Goal: Task Accomplishment & Management: Use online tool/utility

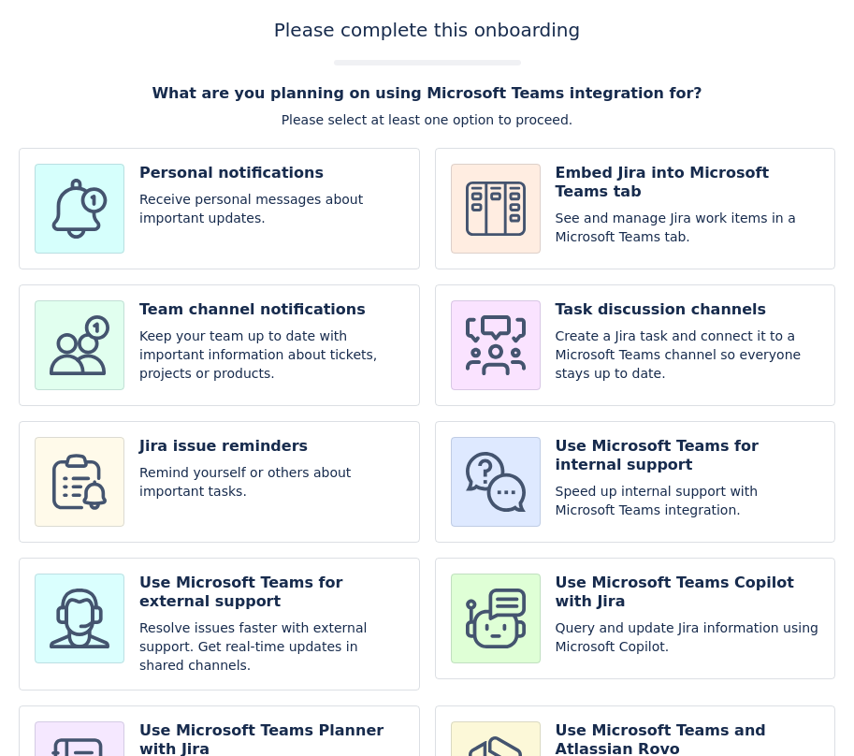
click at [641, 348] on input "checkbox" at bounding box center [635, 345] width 401 height 122
checkbox input "true"
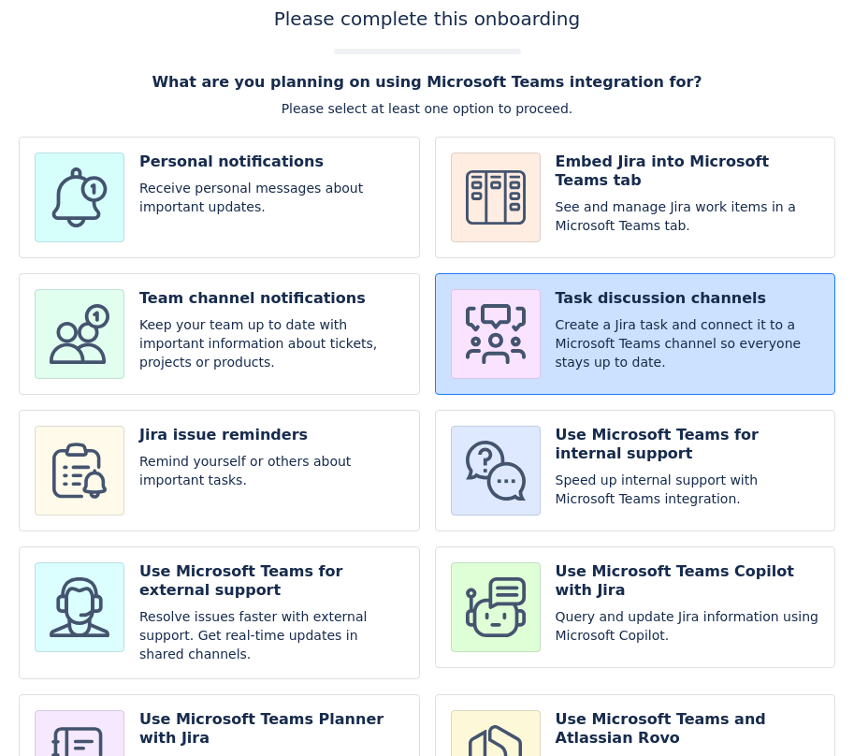
scroll to position [127, 0]
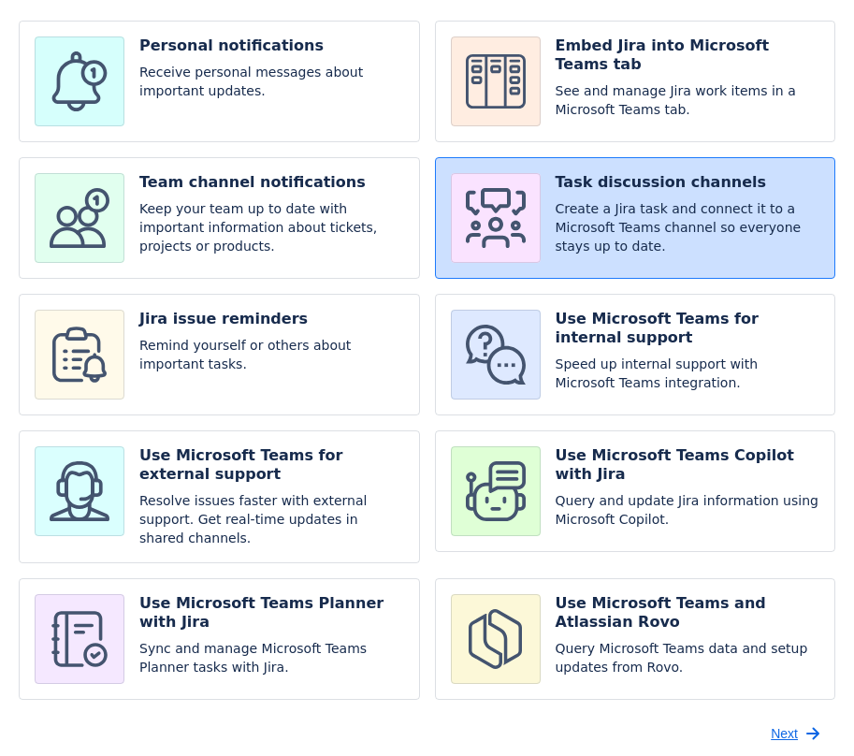
click at [780, 719] on span "Next" at bounding box center [784, 734] width 27 height 30
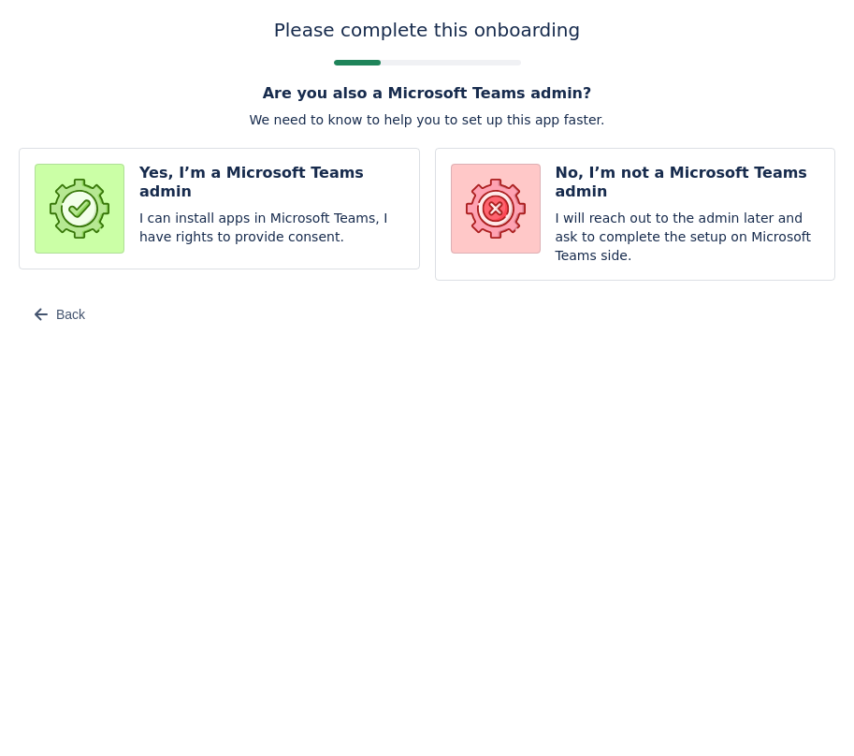
scroll to position [0, 0]
click at [354, 223] on input "radio" at bounding box center [219, 214] width 401 height 133
radio input "true"
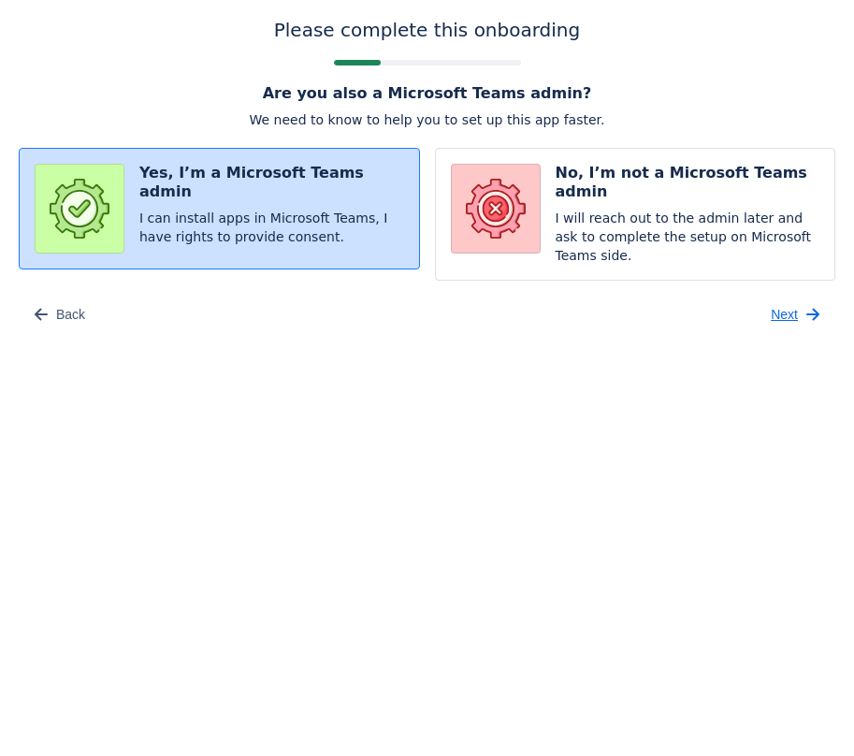
click at [794, 310] on span "Next" at bounding box center [784, 314] width 27 height 30
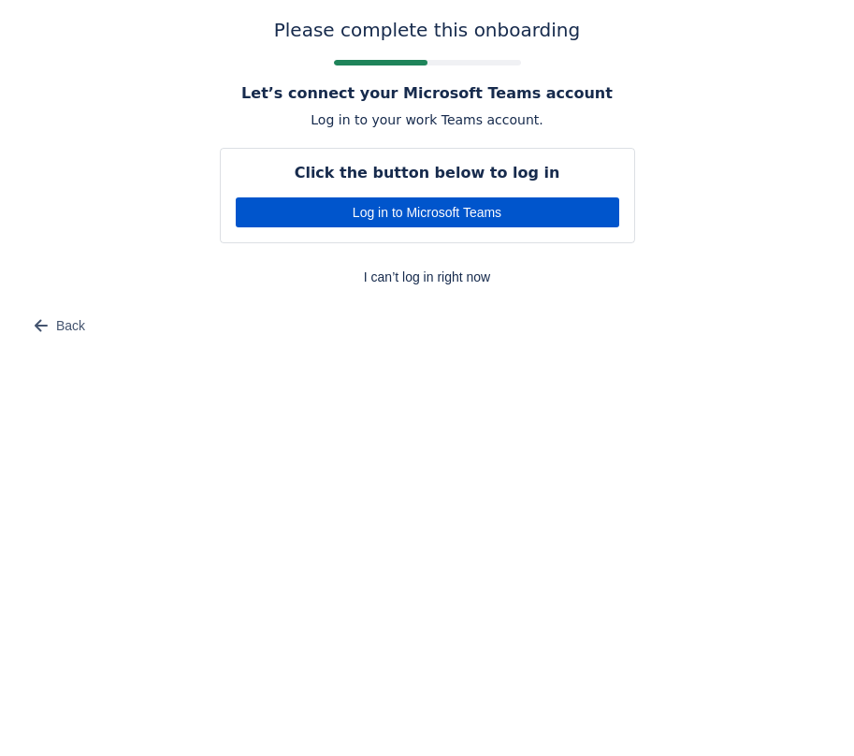
click at [588, 224] on span "Log in to Microsoft Teams" at bounding box center [427, 212] width 361 height 30
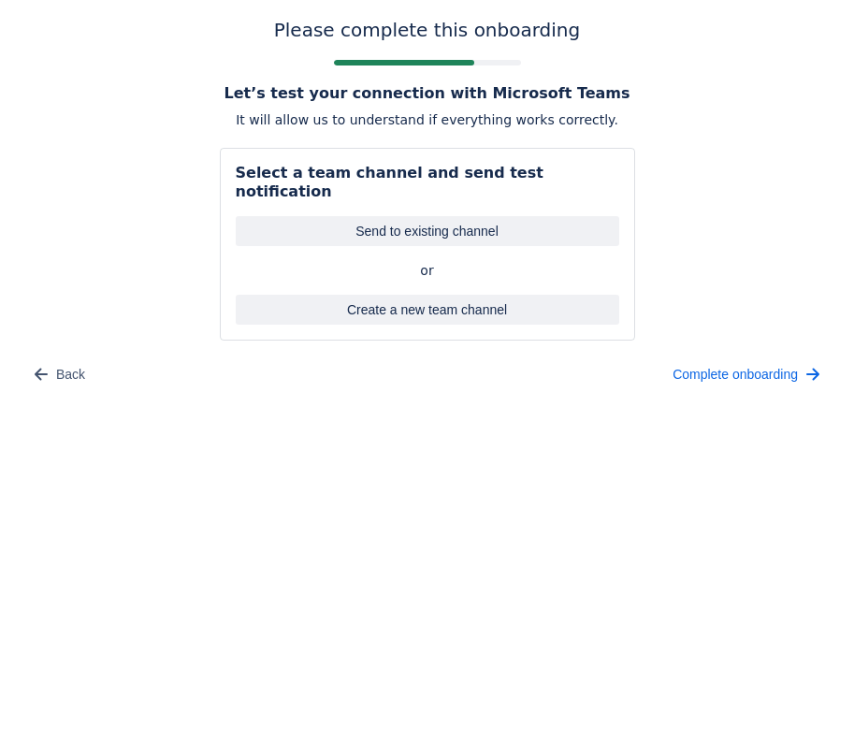
click at [853, 262] on div "Please complete this onboarding Let’s test your connection with Microsoft Teams…" at bounding box center [427, 204] width 854 height 408
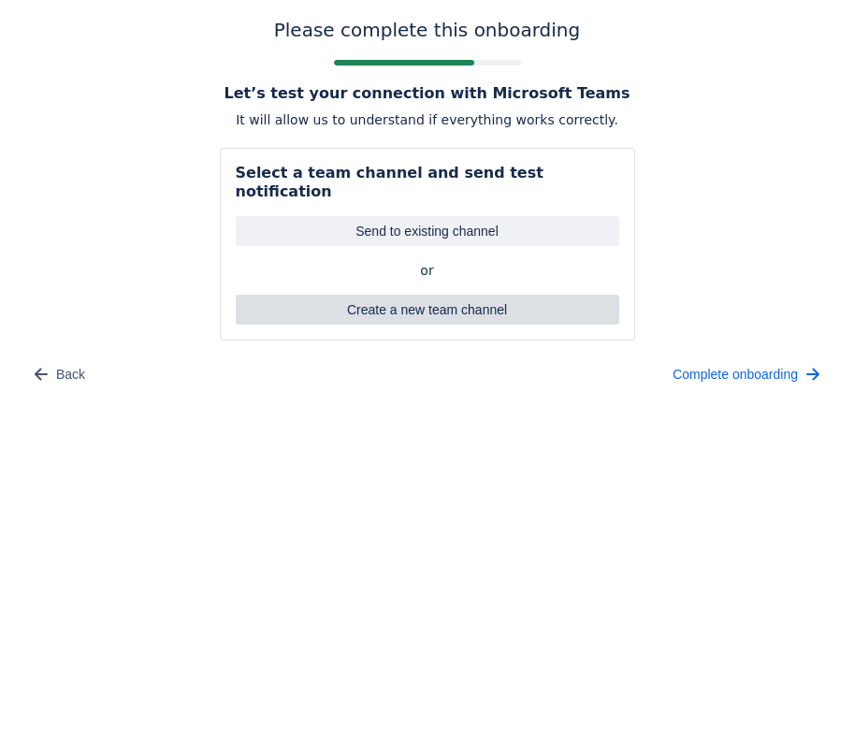
click at [532, 298] on span "Create a new team channel" at bounding box center [427, 310] width 361 height 30
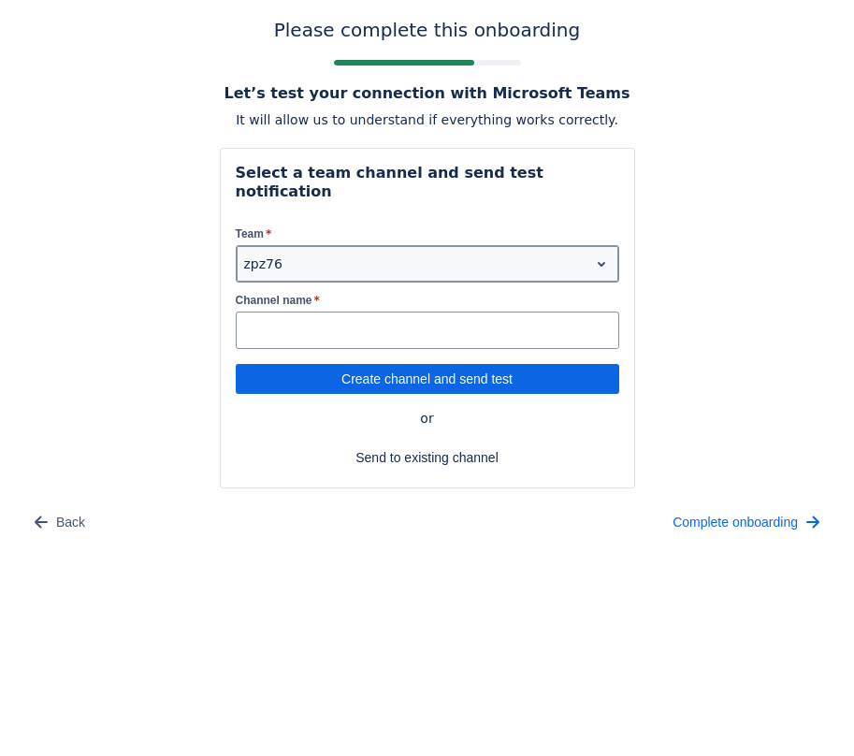
click at [367, 253] on div at bounding box center [412, 264] width 337 height 22
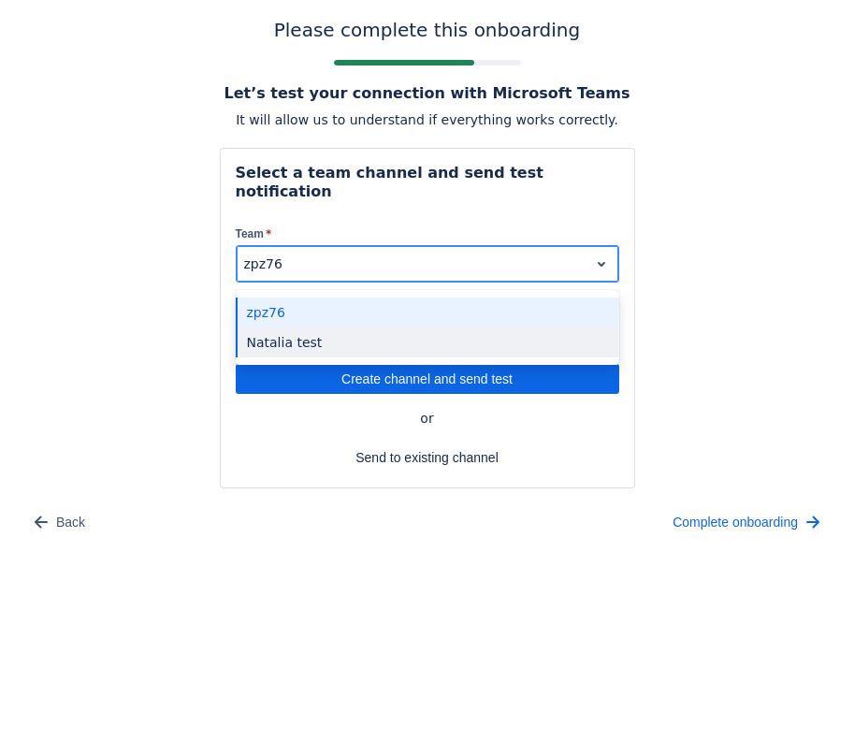
click at [314, 328] on div "Natalia test" at bounding box center [428, 342] width 384 height 30
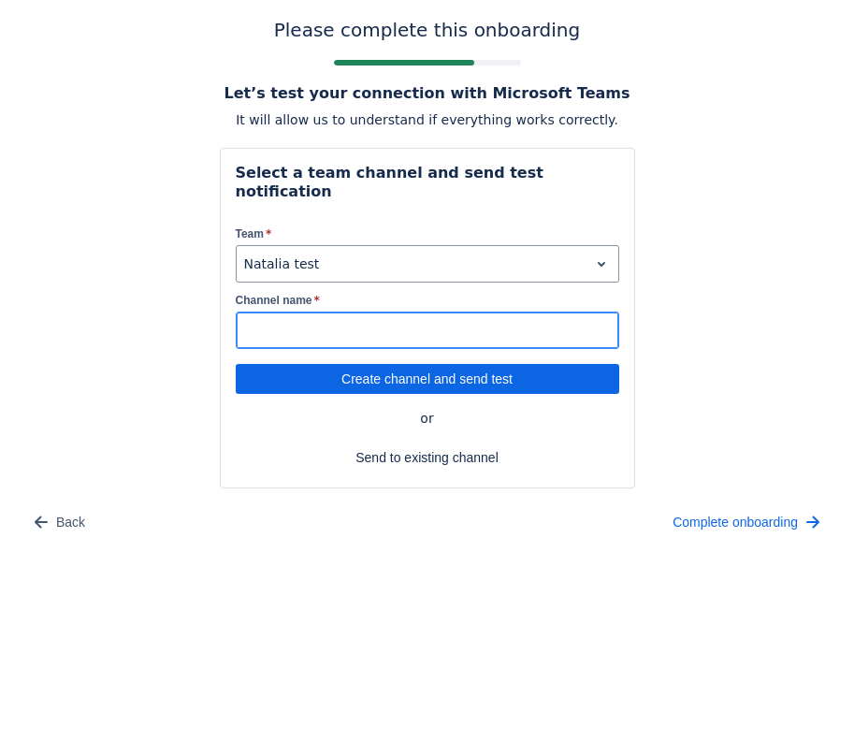
click at [326, 325] on input "Channel name *" at bounding box center [428, 330] width 382 height 34
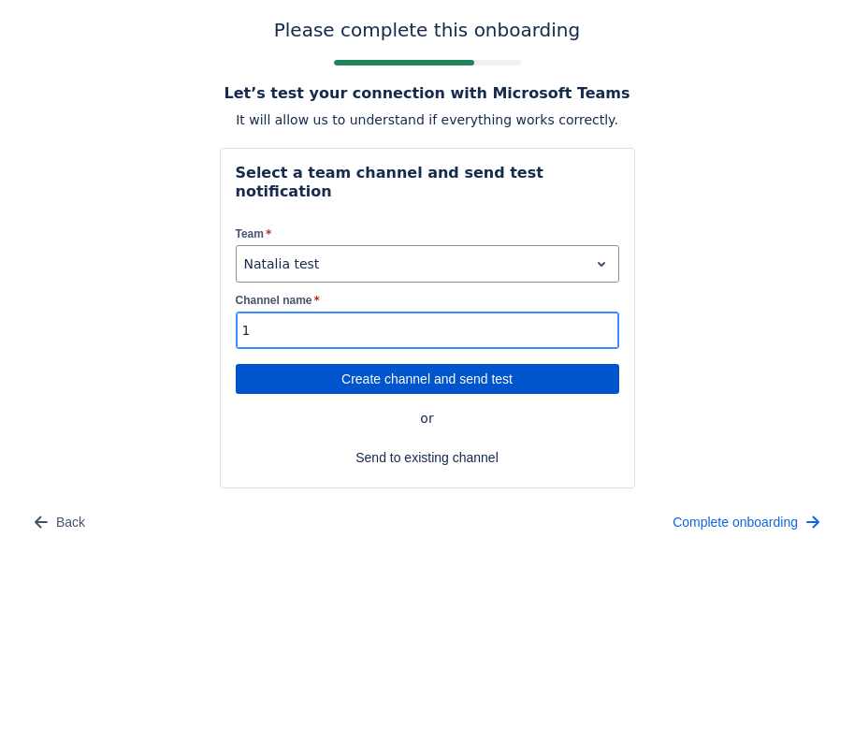
click at [491, 364] on span "Create channel and send test" at bounding box center [427, 379] width 361 height 30
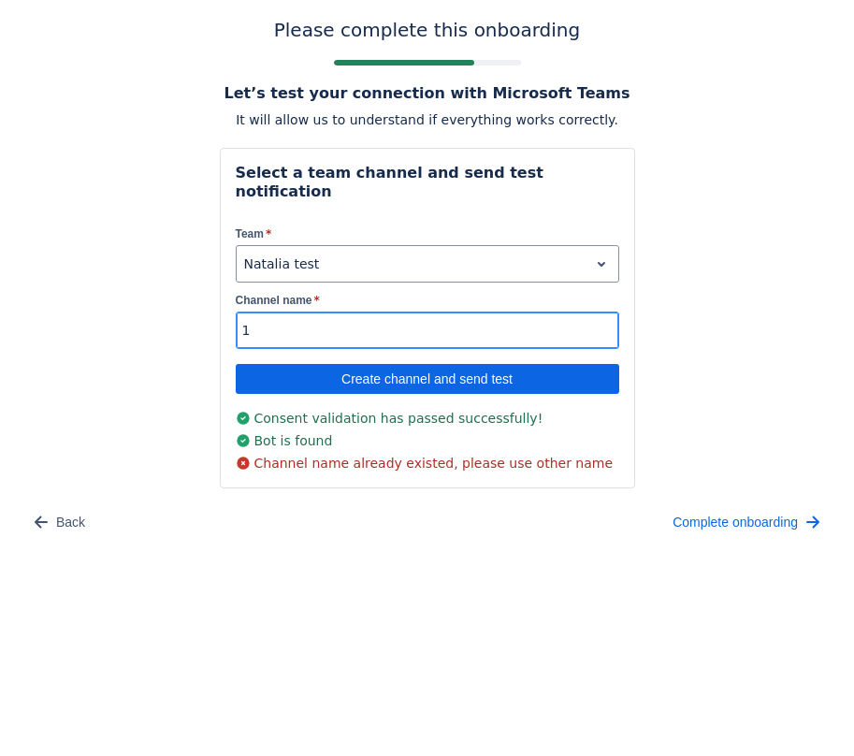
click at [303, 313] on input "1" at bounding box center [428, 330] width 382 height 34
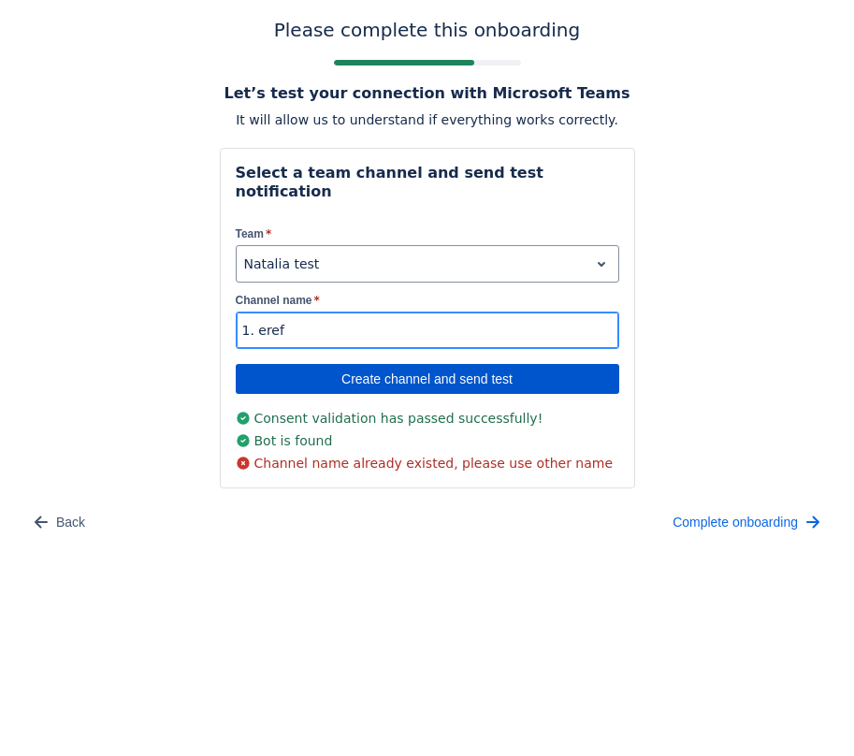
click at [309, 365] on span "Create channel and send test" at bounding box center [427, 379] width 361 height 30
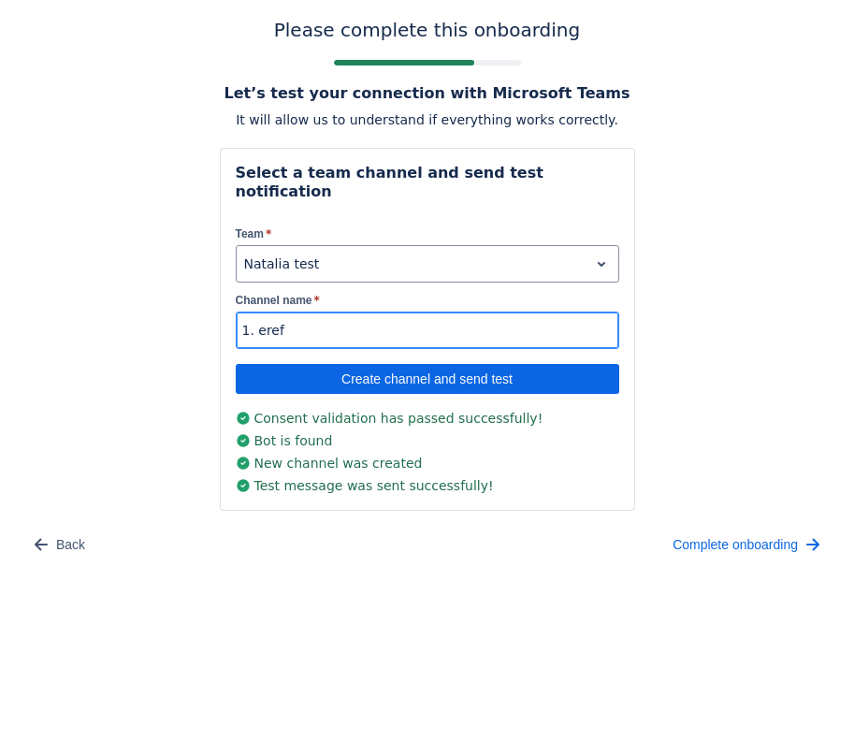
click at [342, 313] on input "1. eref" at bounding box center [428, 330] width 382 height 34
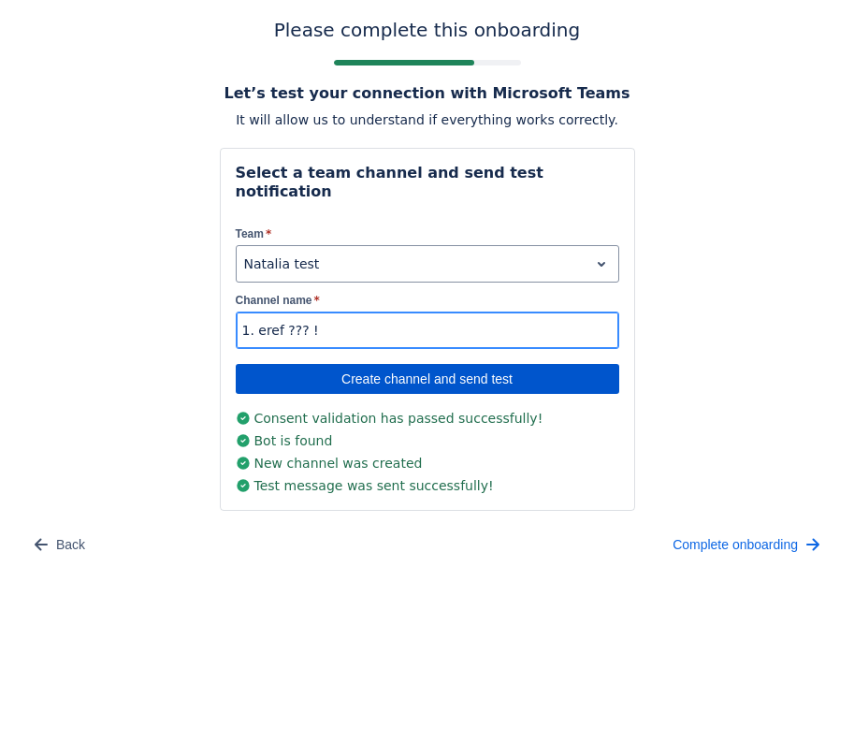
click at [330, 364] on span "Create channel and send test" at bounding box center [427, 379] width 361 height 30
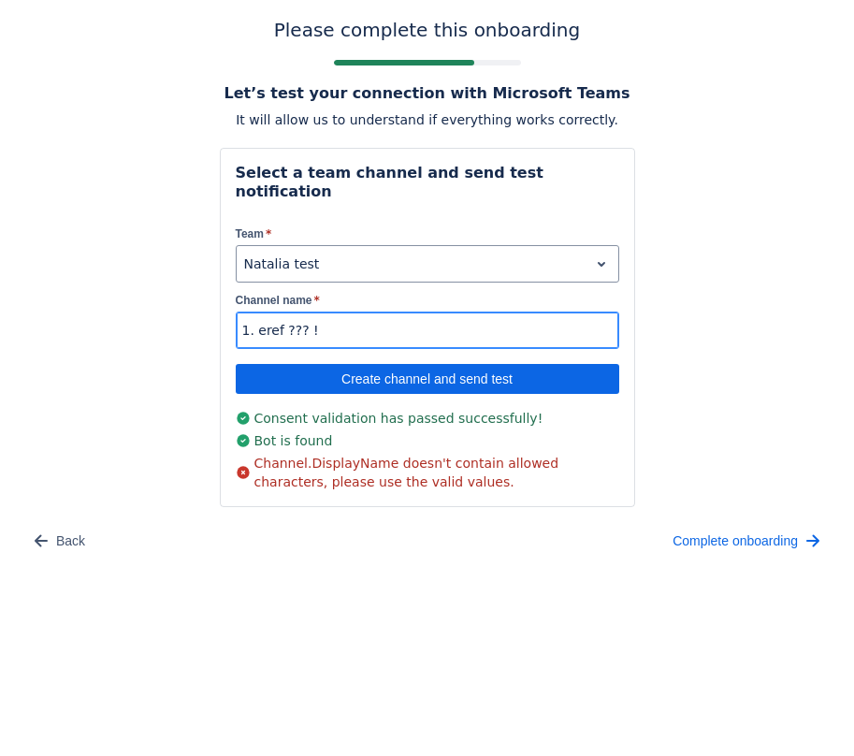
drag, startPoint x: 325, startPoint y: 309, endPoint x: 211, endPoint y: 308, distance: 113.2
click at [211, 308] on div "Please complete this onboarding Let’s test your connection with Microsoft Teams…" at bounding box center [427, 287] width 817 height 537
type input "66666666"
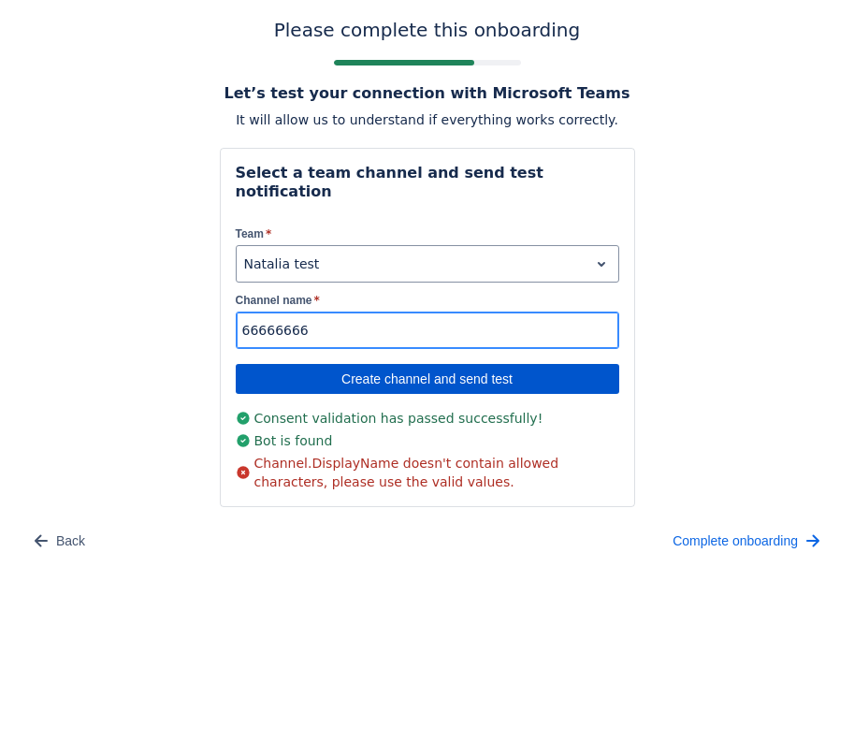
click at [337, 364] on span "Create channel and send test" at bounding box center [427, 379] width 361 height 30
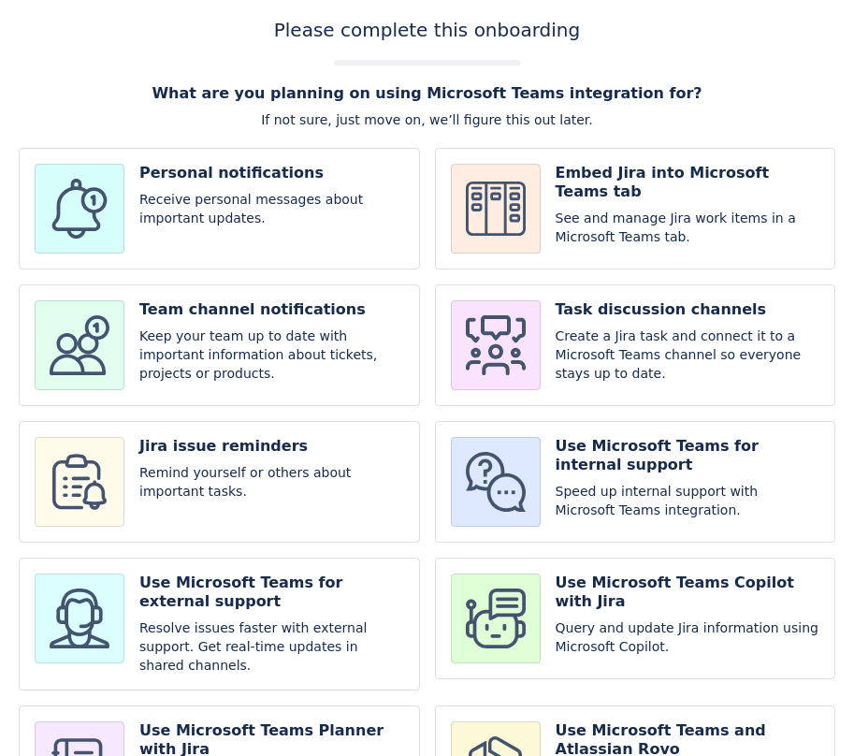
click at [573, 308] on input "checkbox" at bounding box center [635, 345] width 401 height 122
checkbox input "true"
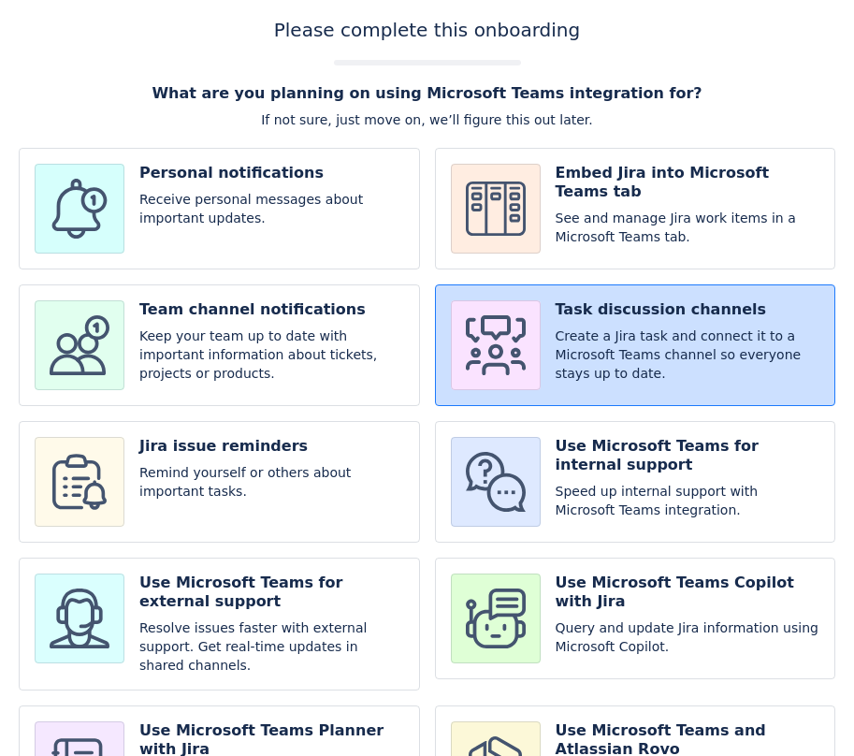
scroll to position [127, 0]
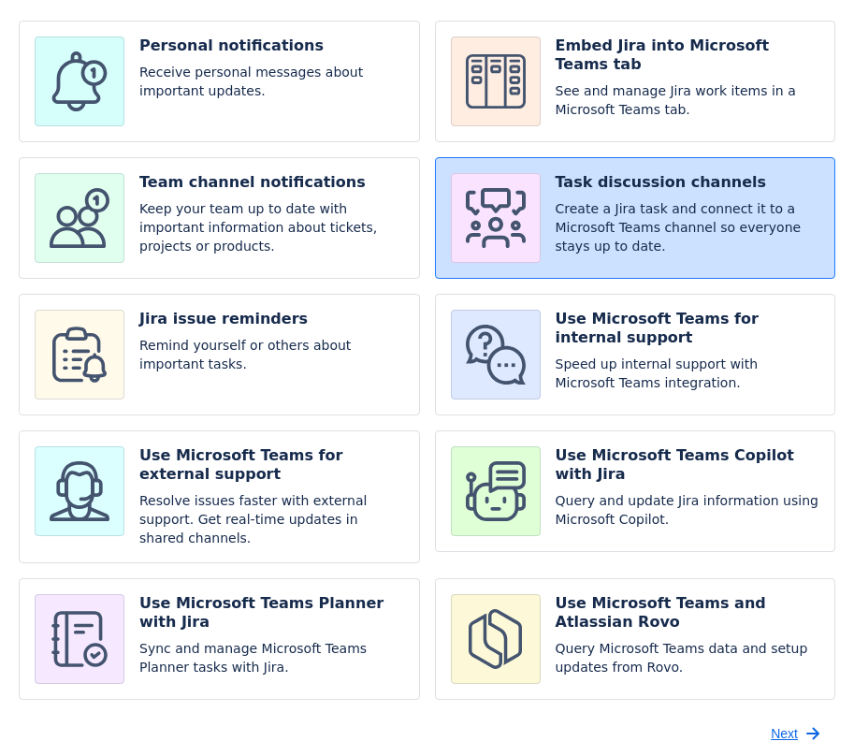
click at [794, 723] on span "Next" at bounding box center [784, 734] width 27 height 30
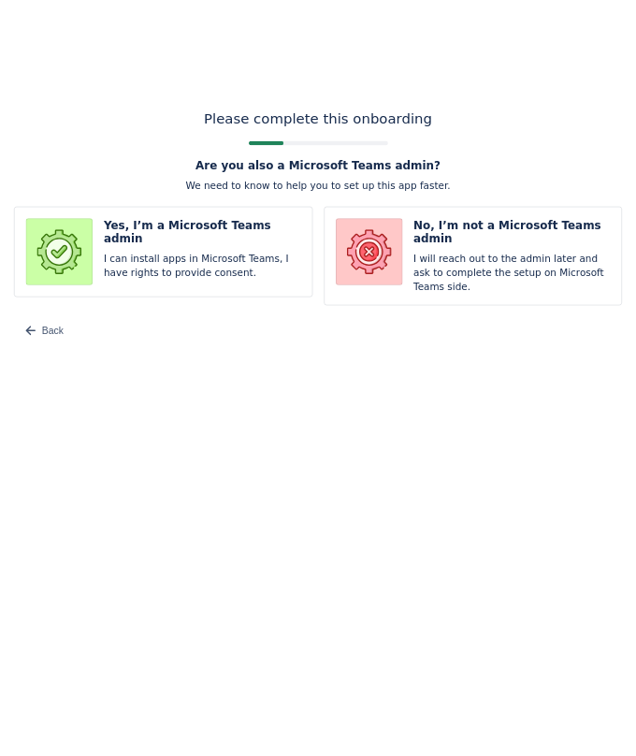
scroll to position [0, 0]
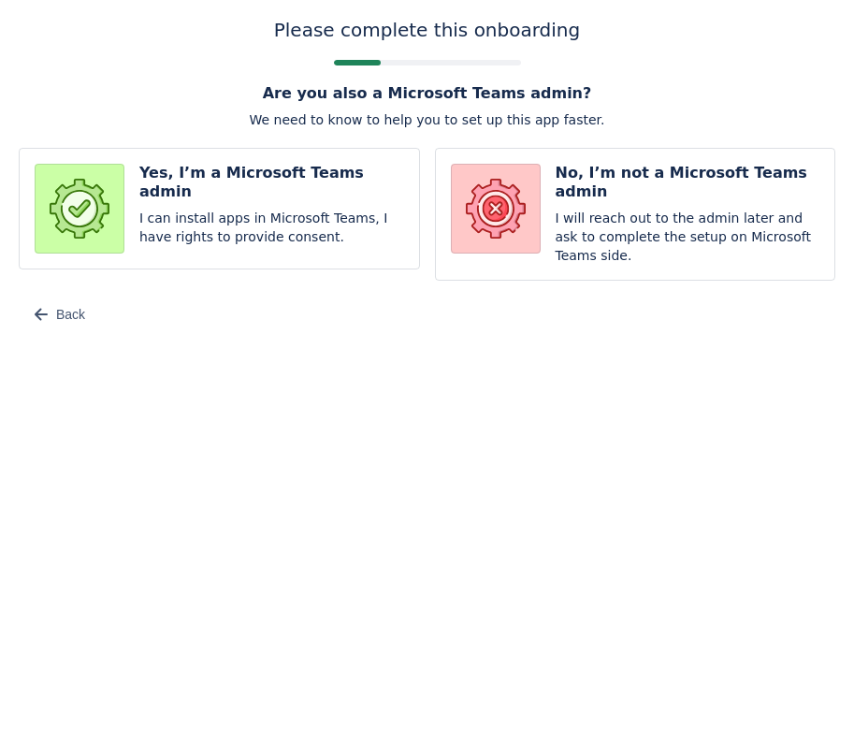
click at [595, 220] on input "radio" at bounding box center [635, 214] width 401 height 133
radio input "true"
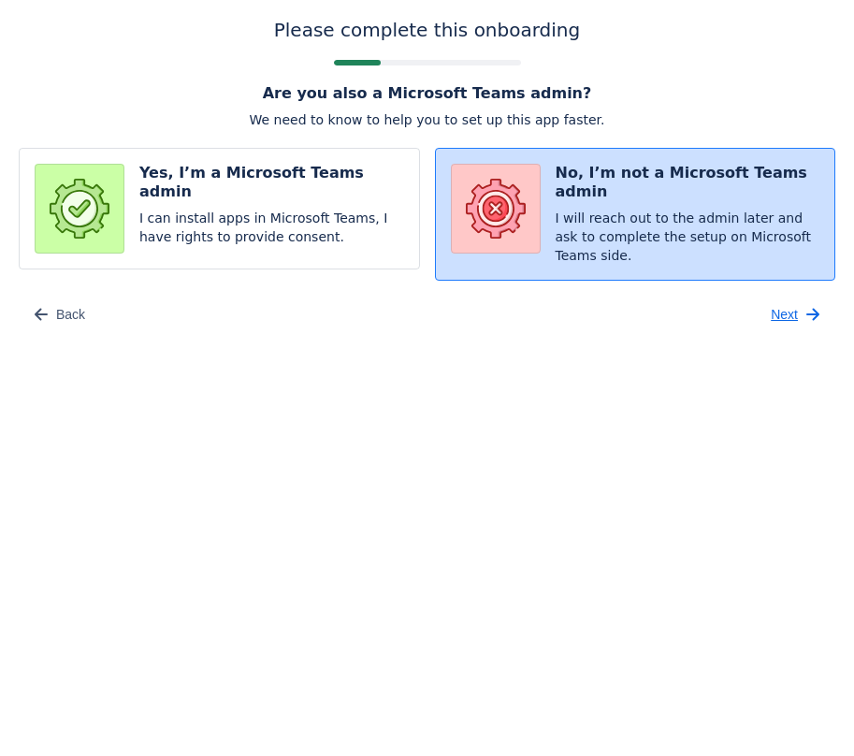
click at [792, 308] on span "Next" at bounding box center [784, 314] width 27 height 30
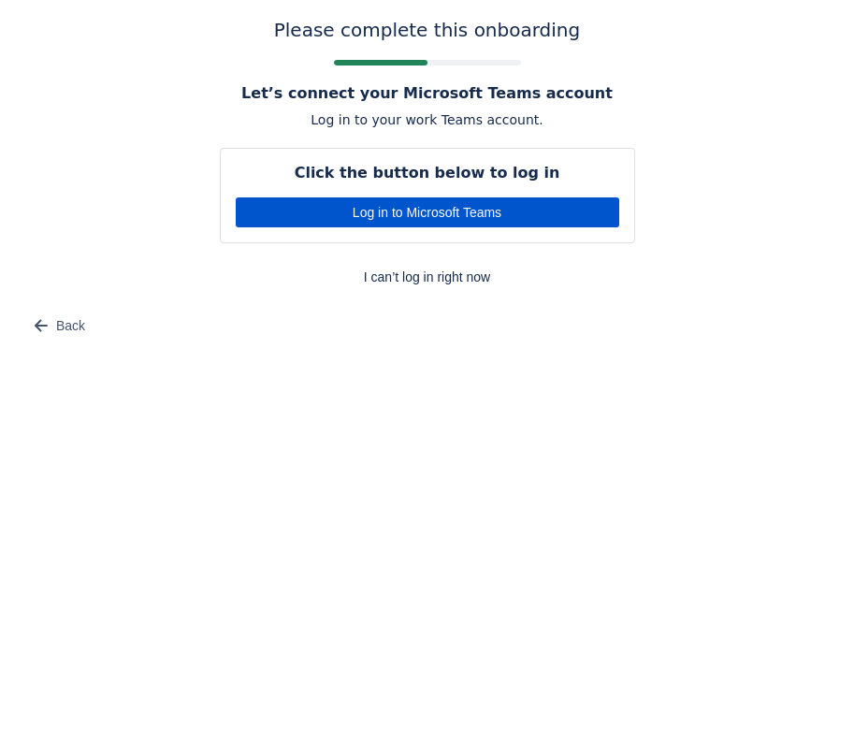
click at [486, 208] on span "Log in to Microsoft Teams" at bounding box center [427, 212] width 361 height 30
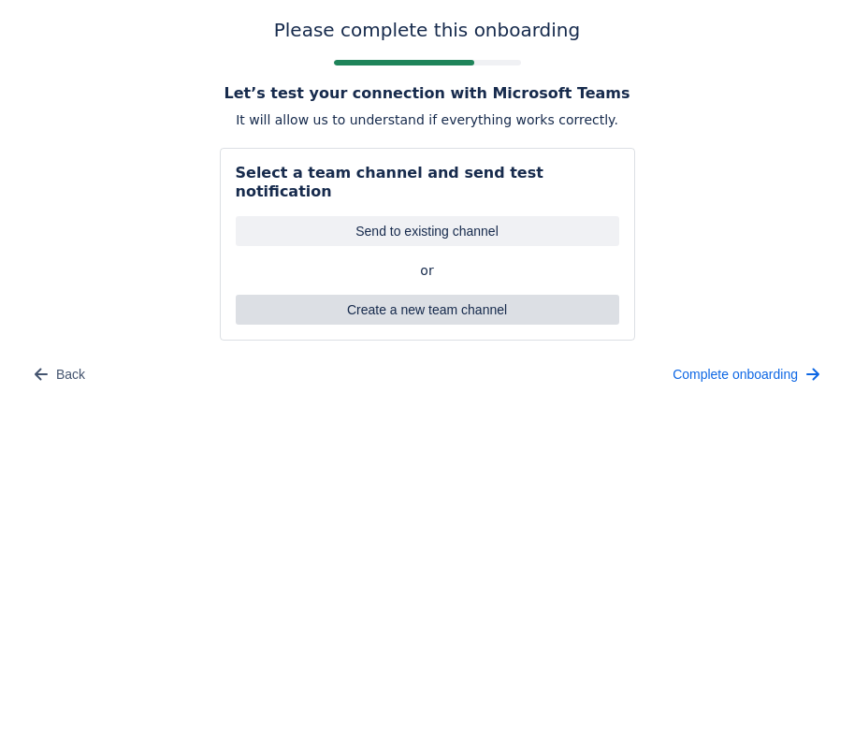
click at [429, 300] on span "Create a new team channel" at bounding box center [427, 310] width 361 height 30
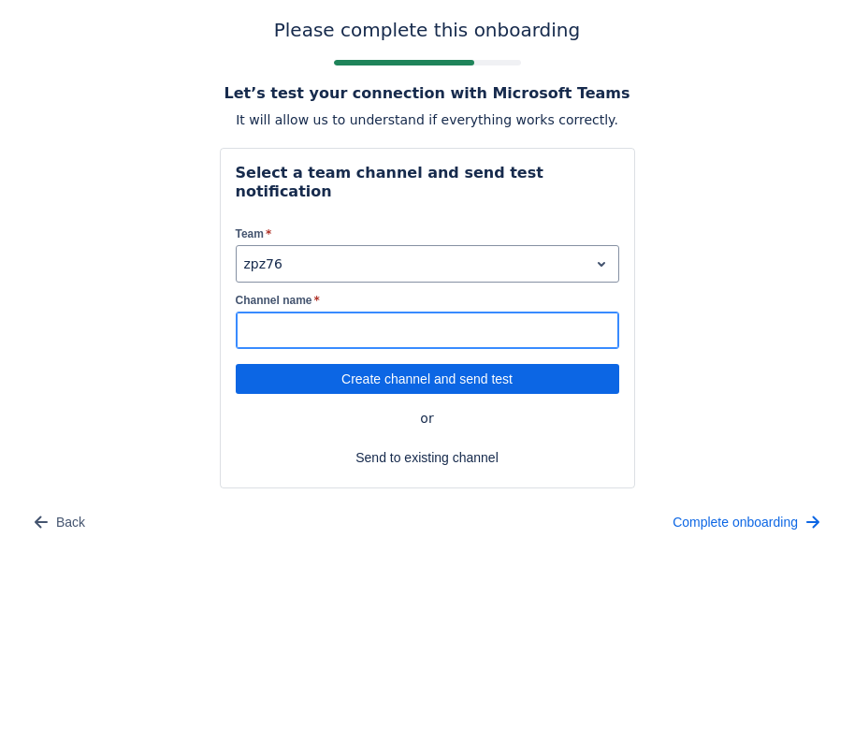
click at [348, 316] on input "Channel name *" at bounding box center [428, 330] width 382 height 34
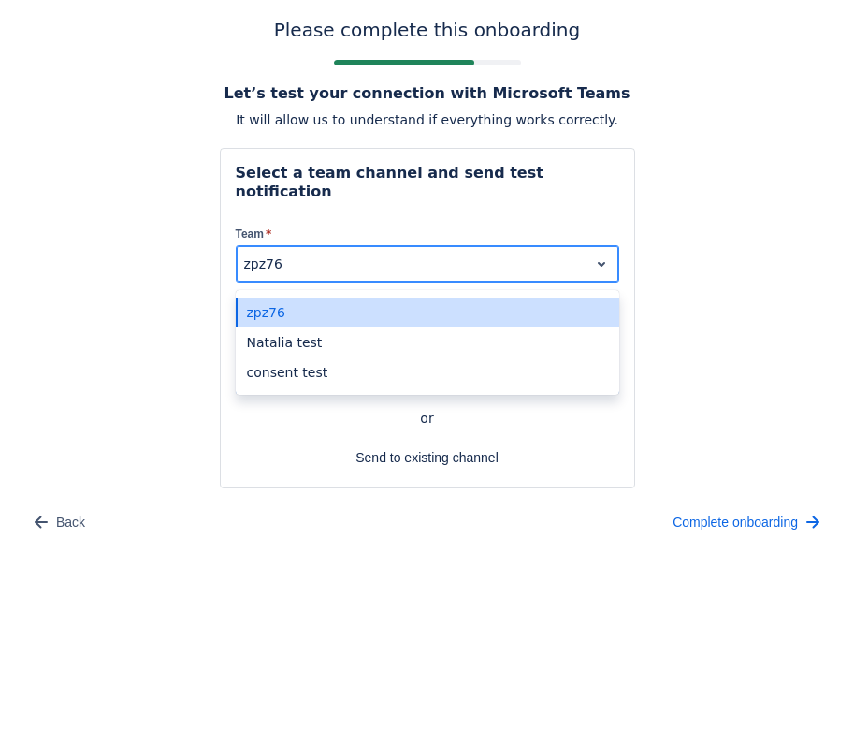
click at [325, 253] on div at bounding box center [412, 264] width 337 height 22
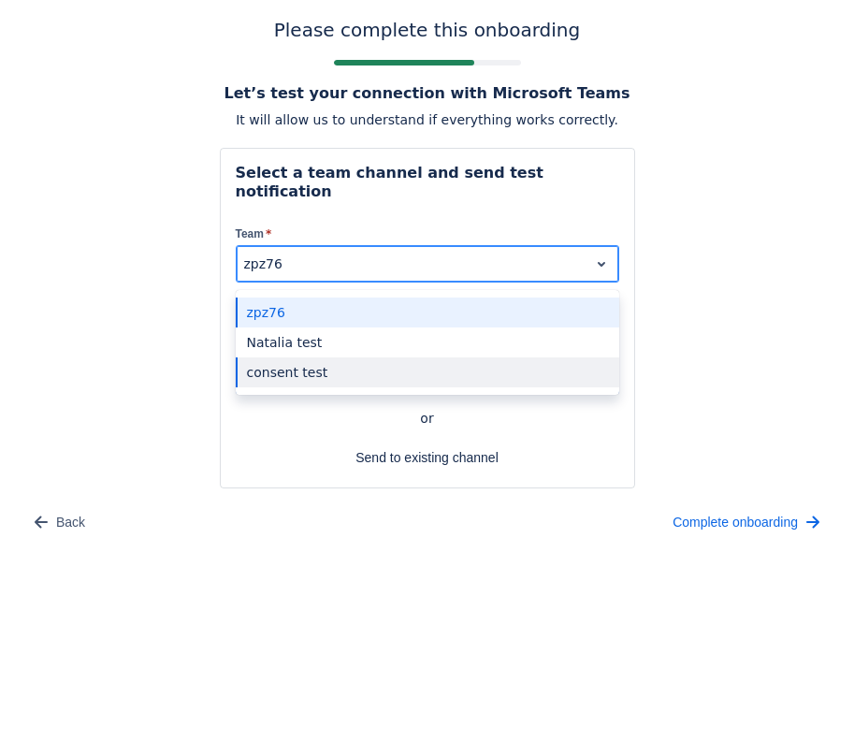
click at [301, 357] on div "consent test" at bounding box center [428, 372] width 384 height 30
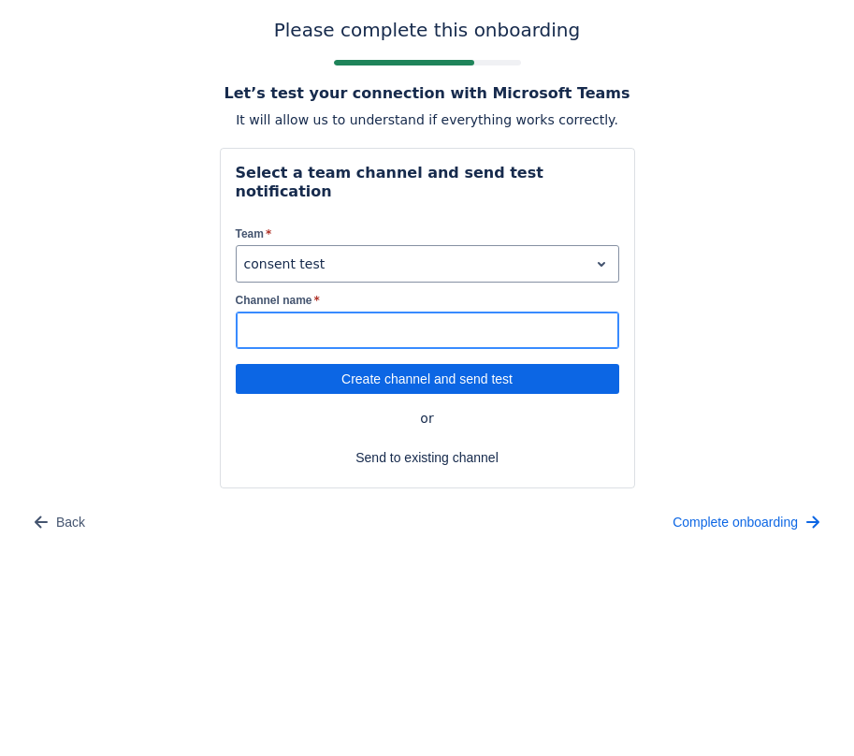
click at [335, 315] on input "Channel name *" at bounding box center [428, 330] width 382 height 34
type input "1"
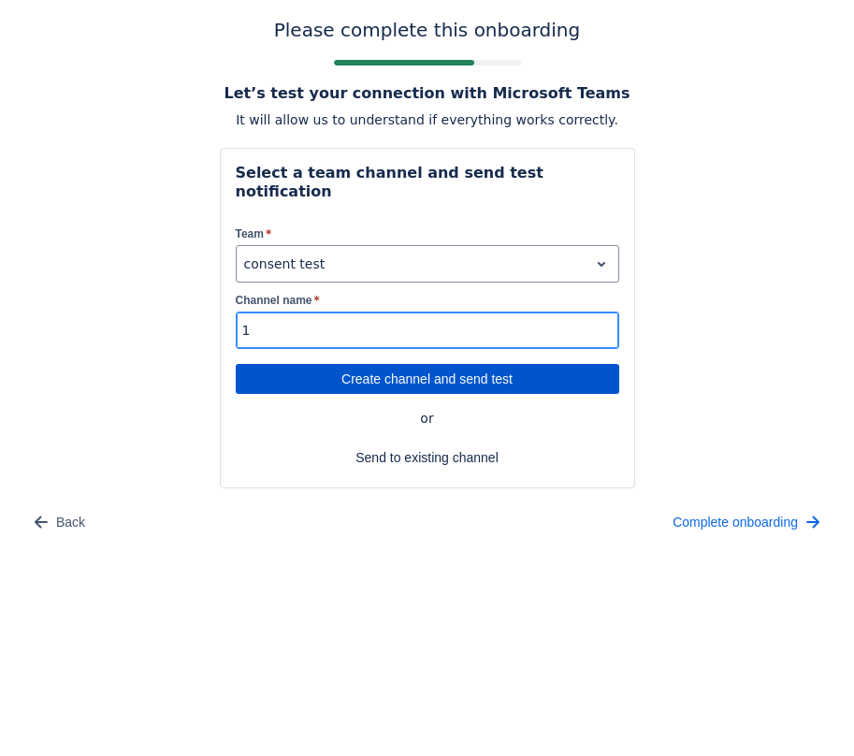
click at [347, 364] on span "Create channel and send test" at bounding box center [427, 379] width 361 height 30
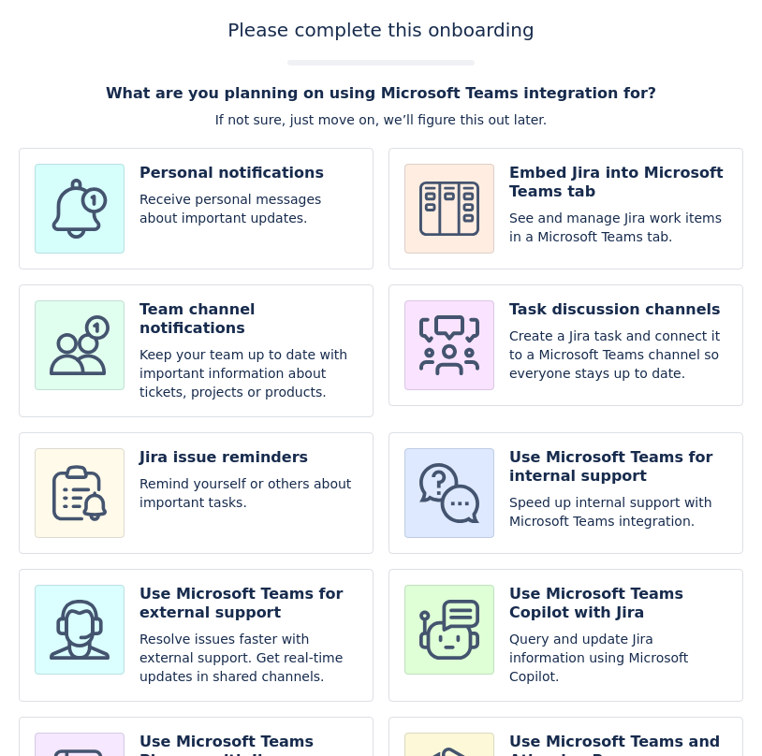
click at [568, 331] on input "checkbox" at bounding box center [565, 350] width 355 height 133
checkbox input "true"
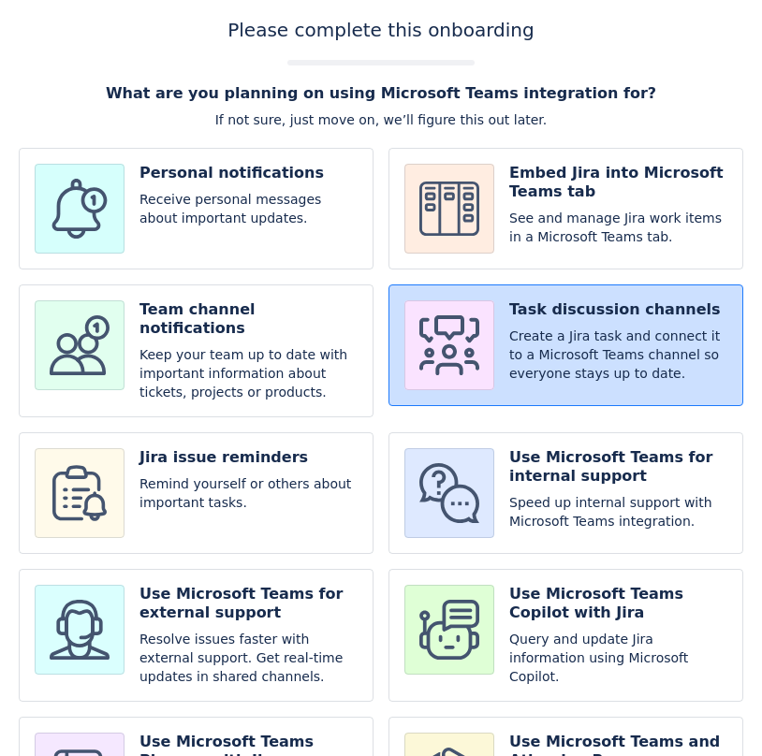
click at [562, 481] on input "checkbox" at bounding box center [565, 493] width 355 height 122
checkbox input "true"
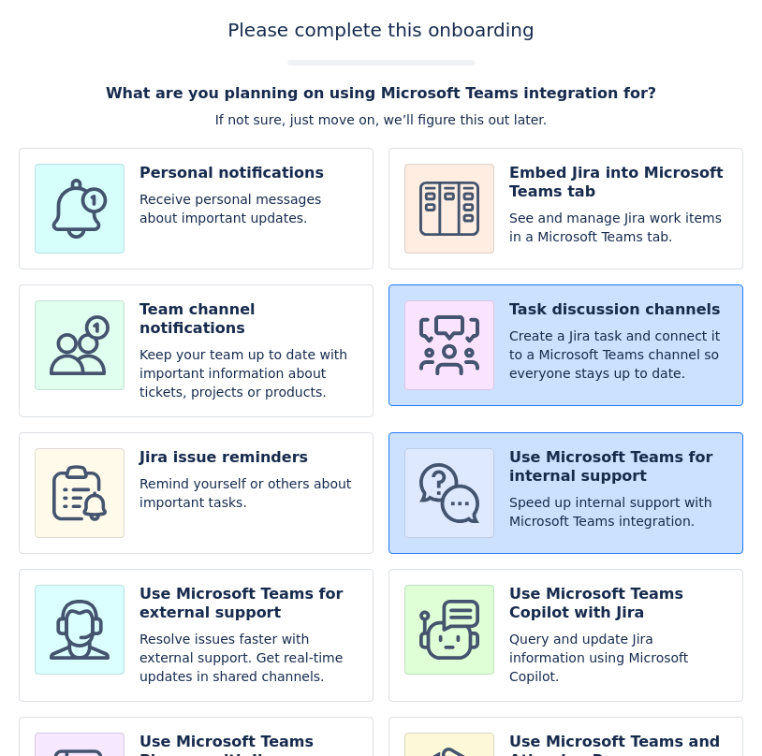
scroll to position [138, 0]
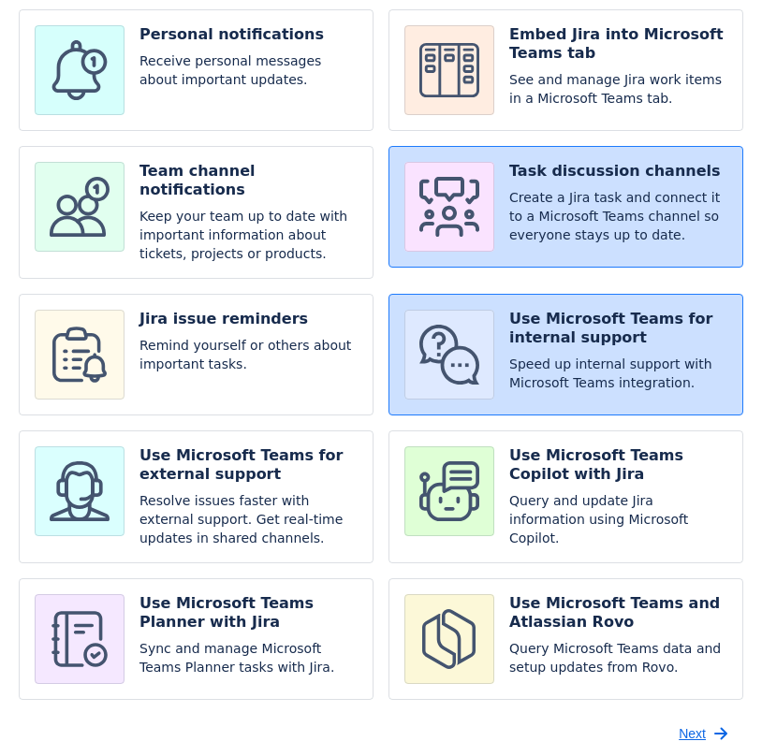
click at [704, 721] on span "Next" at bounding box center [691, 734] width 27 height 30
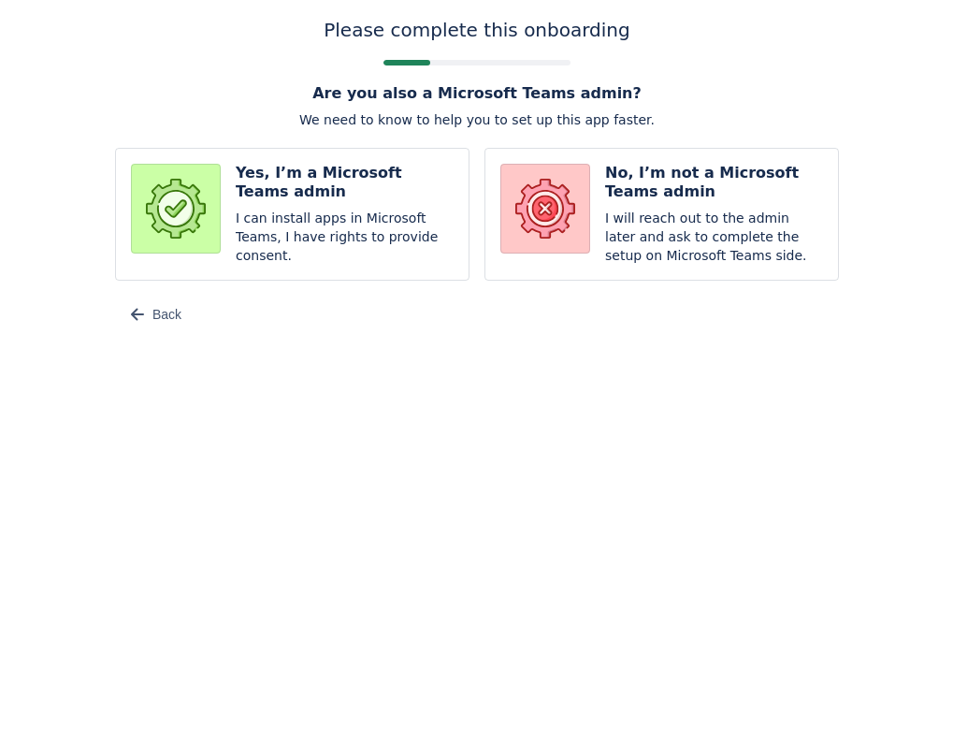
scroll to position [0, 0]
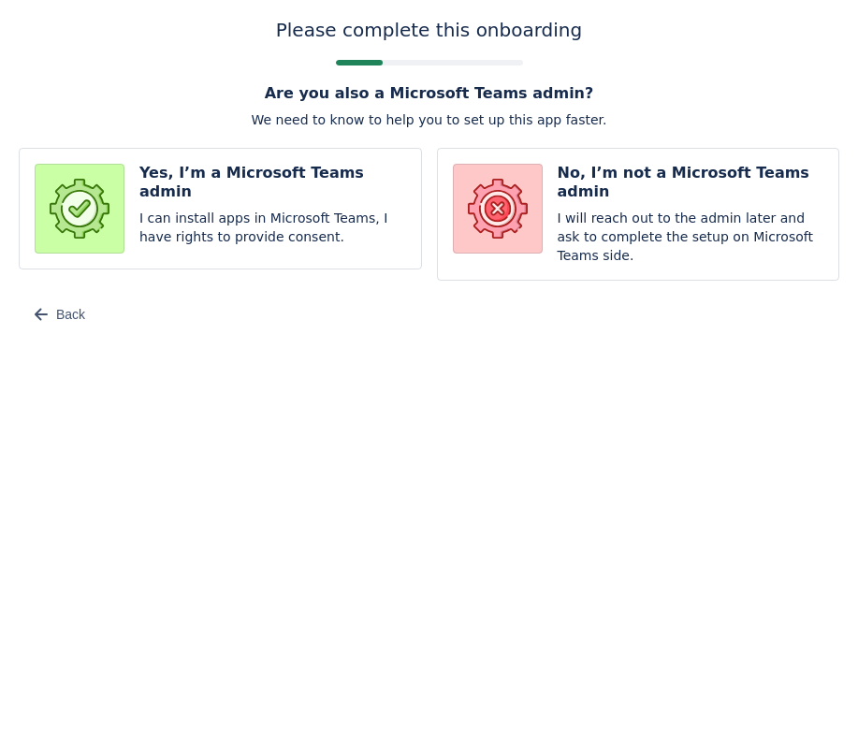
click at [616, 181] on input "radio" at bounding box center [638, 214] width 403 height 133
radio input "true"
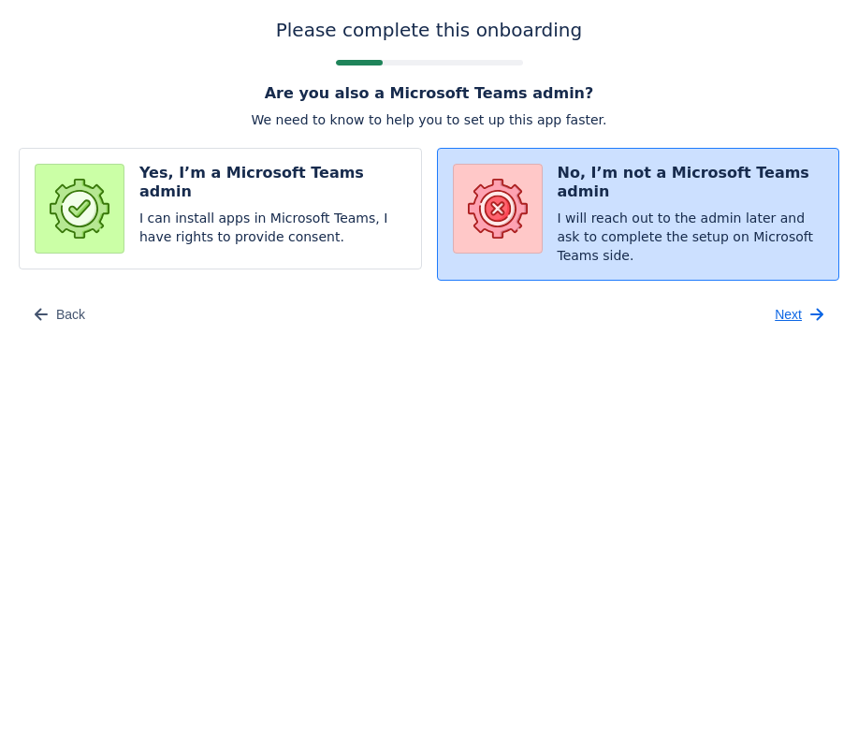
click at [761, 299] on span "Next" at bounding box center [788, 314] width 27 height 30
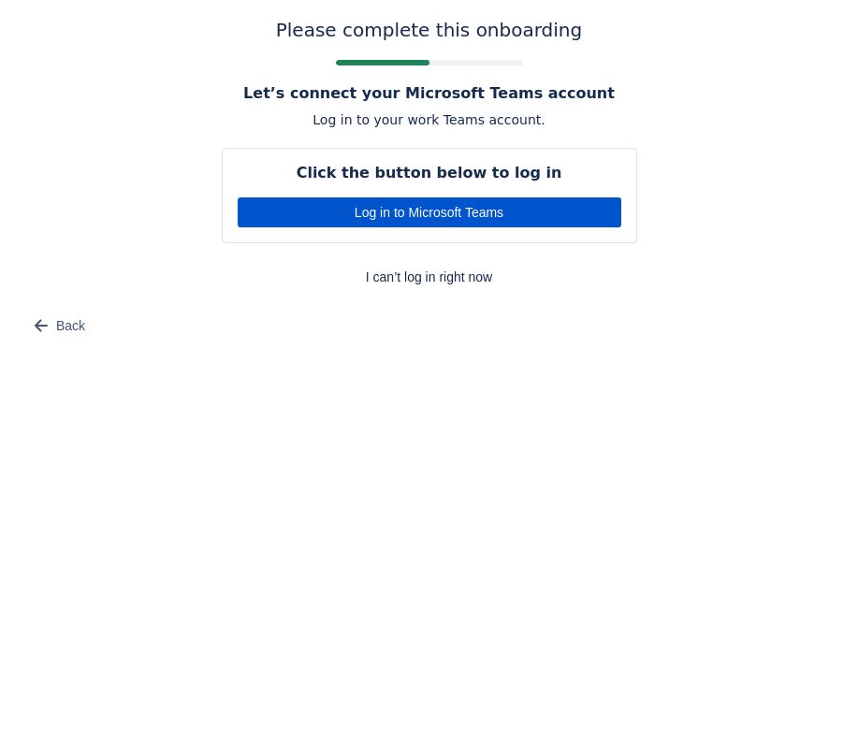
click at [454, 202] on span "Log in to Microsoft Teams" at bounding box center [429, 212] width 361 height 30
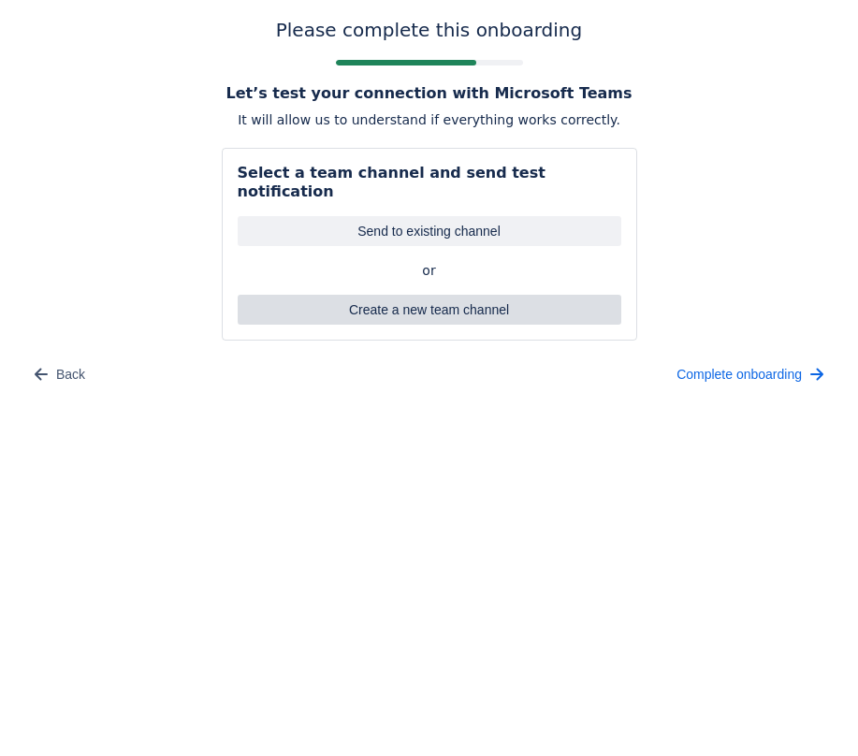
click at [424, 298] on span "Create a new team channel" at bounding box center [429, 310] width 361 height 30
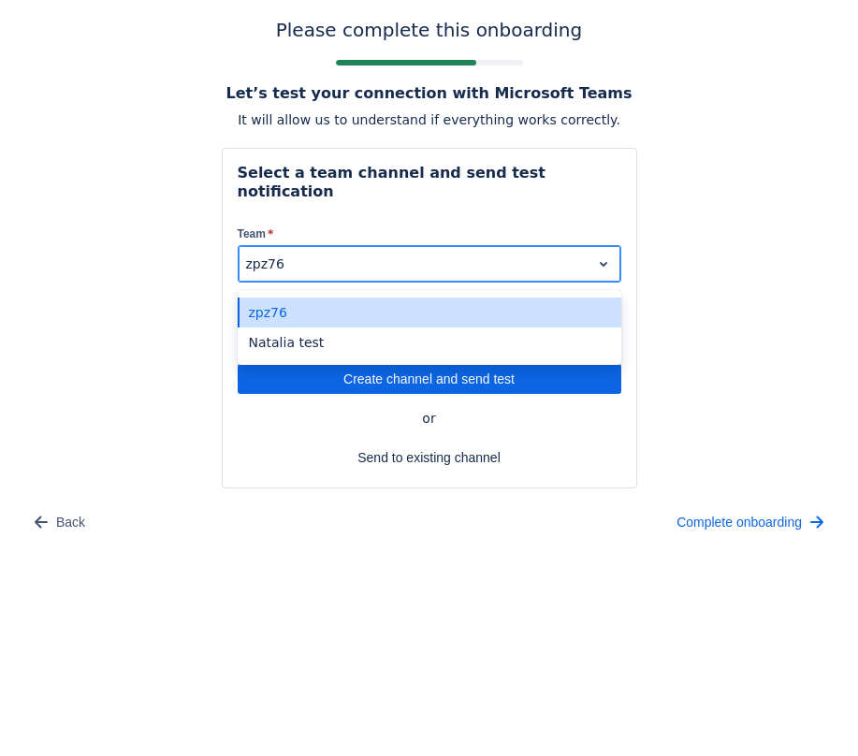
click at [405, 253] on div at bounding box center [414, 264] width 337 height 22
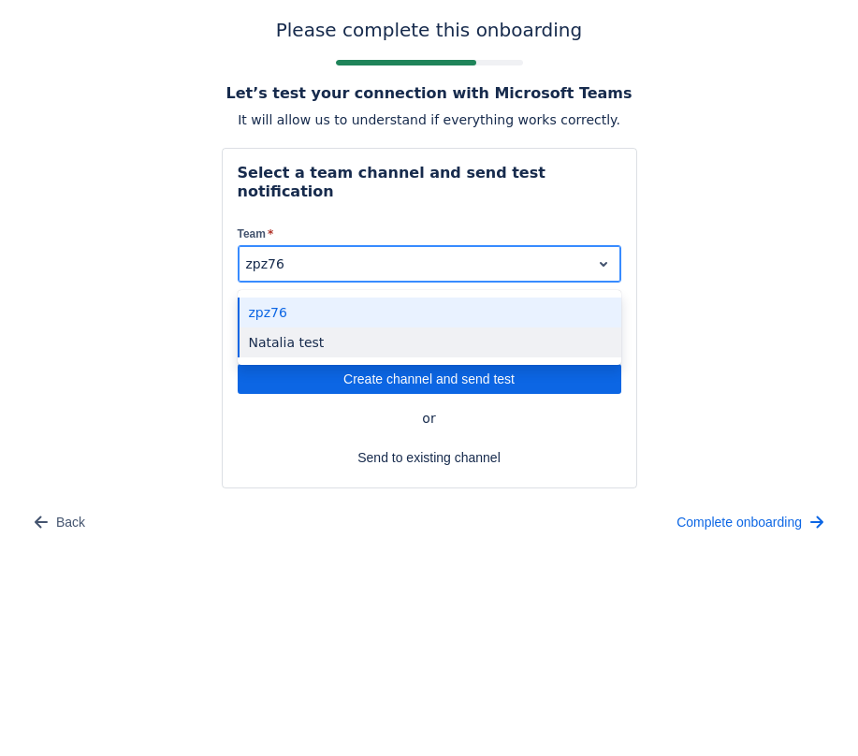
click at [349, 327] on div "Natalia test" at bounding box center [430, 342] width 384 height 30
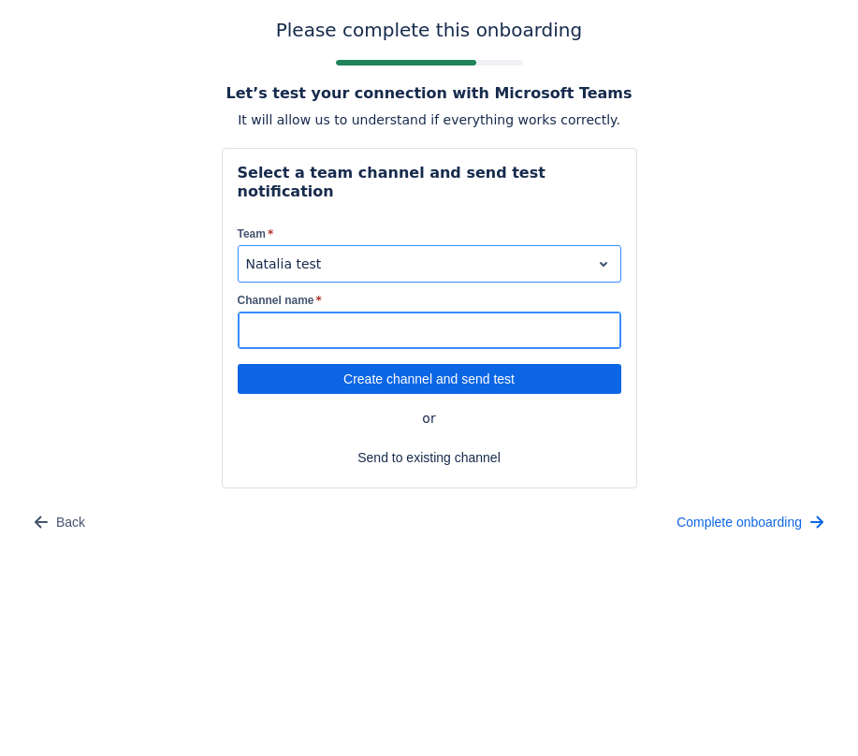
click at [348, 313] on input "Channel name *" at bounding box center [430, 330] width 382 height 34
type input "3456"
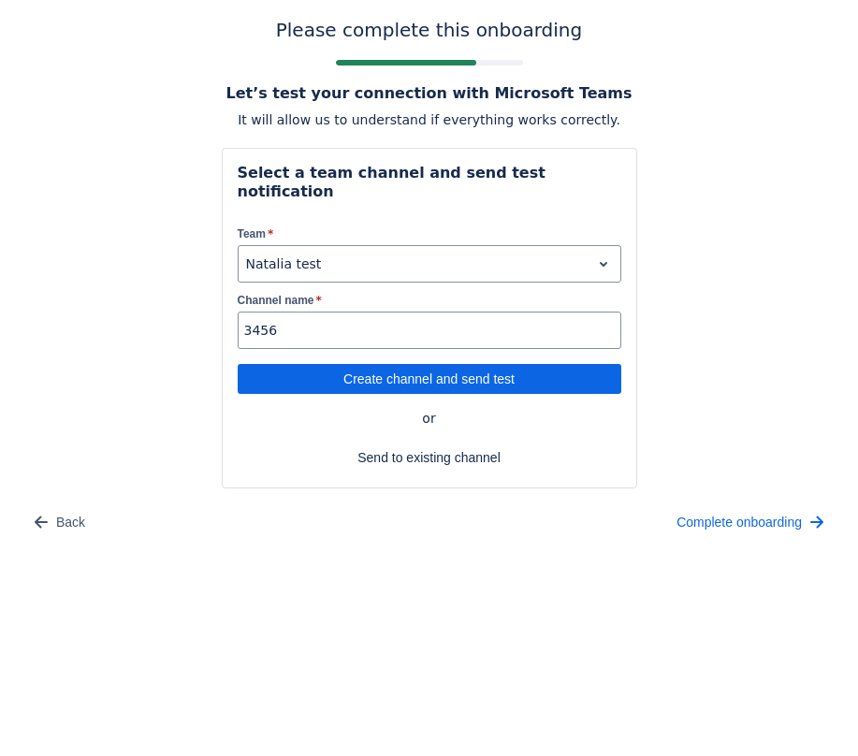
click at [370, 374] on div "Select a team channel and send test notification Team * Natalia test Channel na…" at bounding box center [430, 318] width 384 height 309
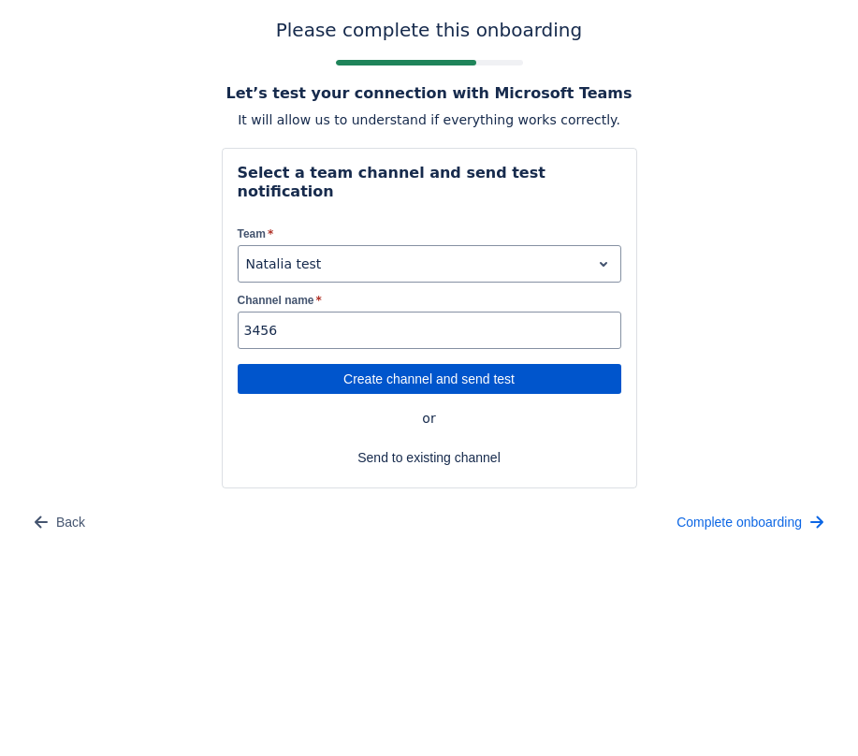
click at [365, 364] on span "Create channel and send test" at bounding box center [429, 379] width 361 height 30
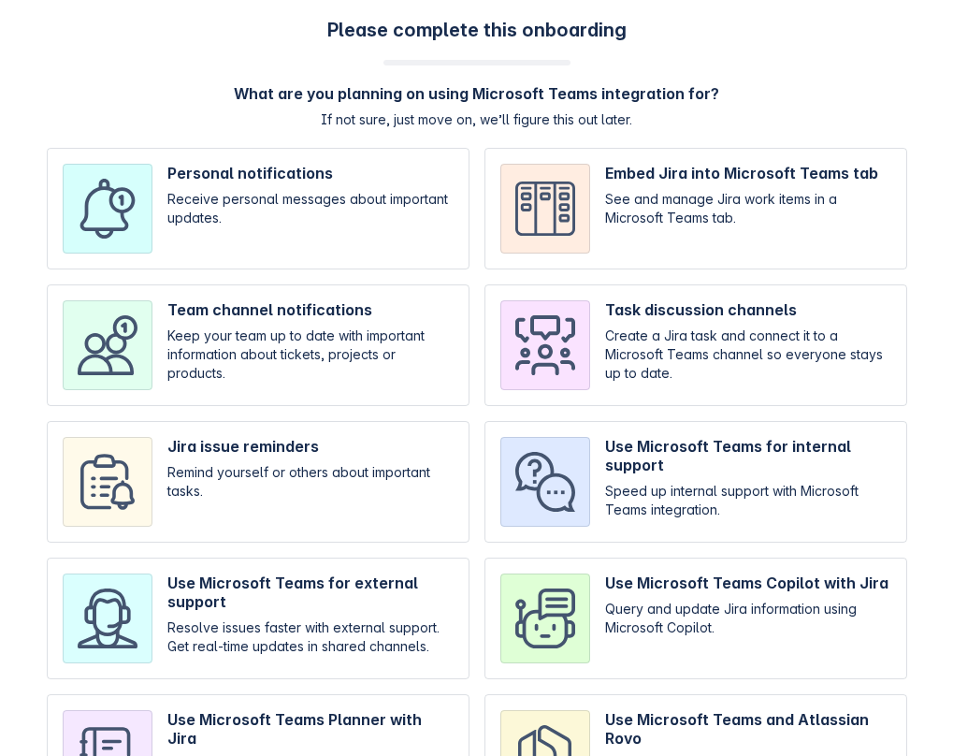
drag, startPoint x: 265, startPoint y: 211, endPoint x: 233, endPoint y: 206, distance: 32.3
click at [265, 210] on input "checkbox" at bounding box center [258, 209] width 423 height 122
checkbox input "true"
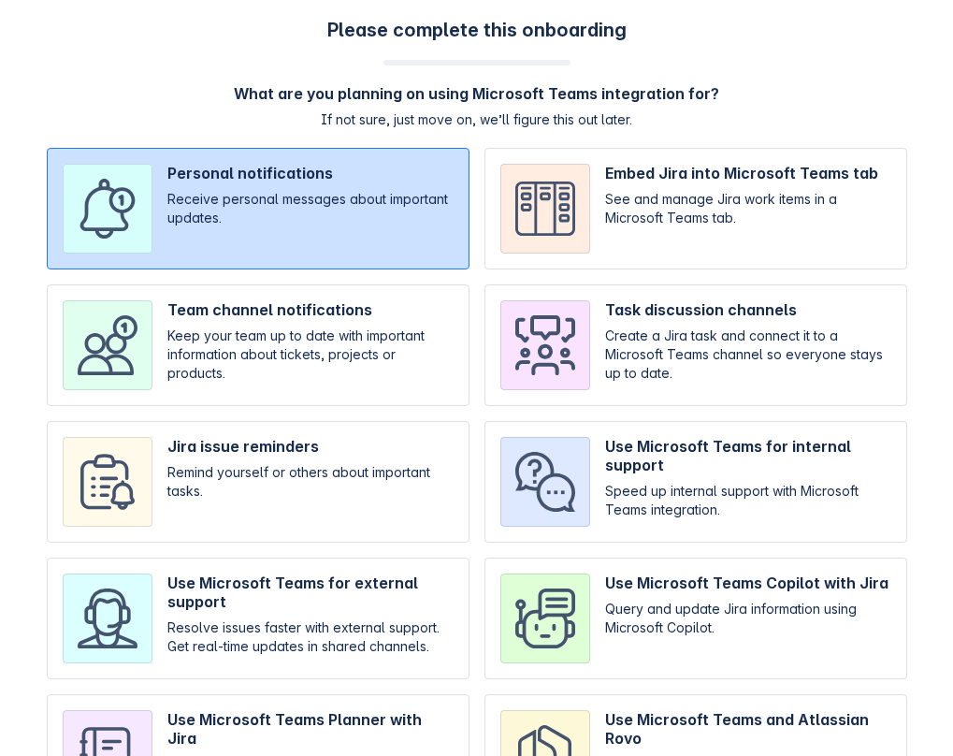
click at [665, 363] on input "checkbox" at bounding box center [696, 345] width 423 height 122
checkbox input "true"
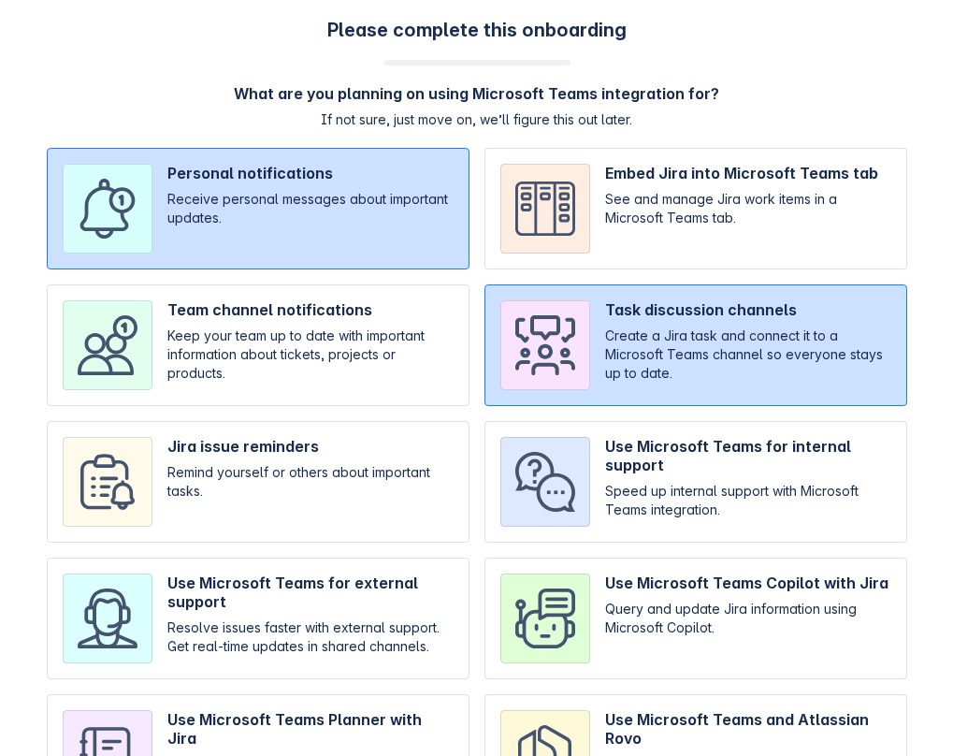
scroll to position [127, 0]
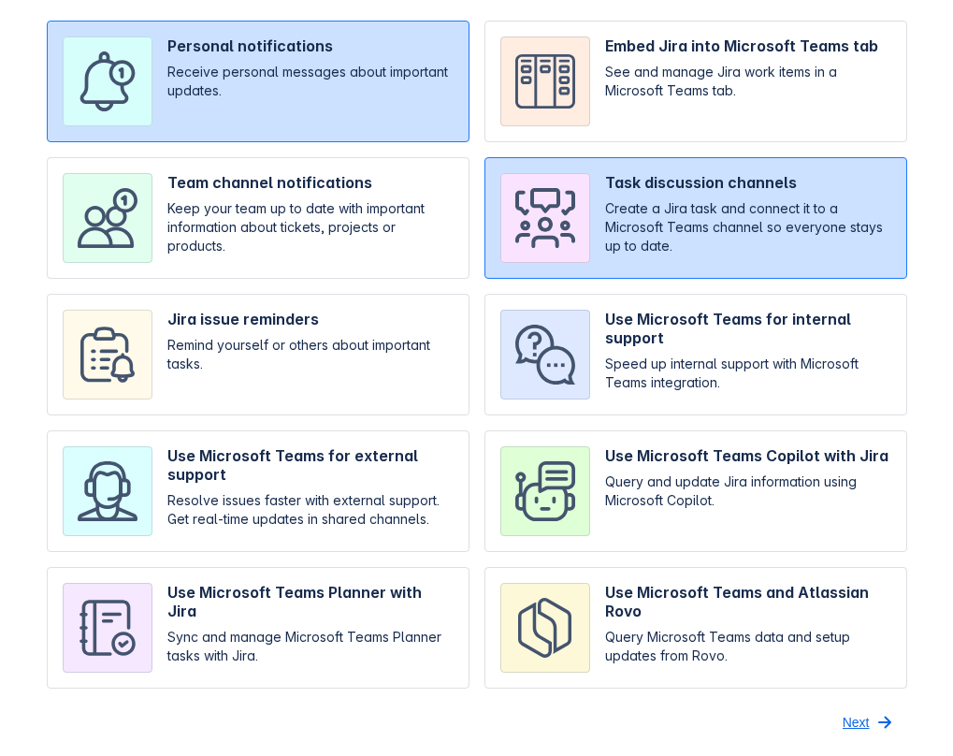
click at [852, 729] on span "Next" at bounding box center [856, 722] width 27 height 30
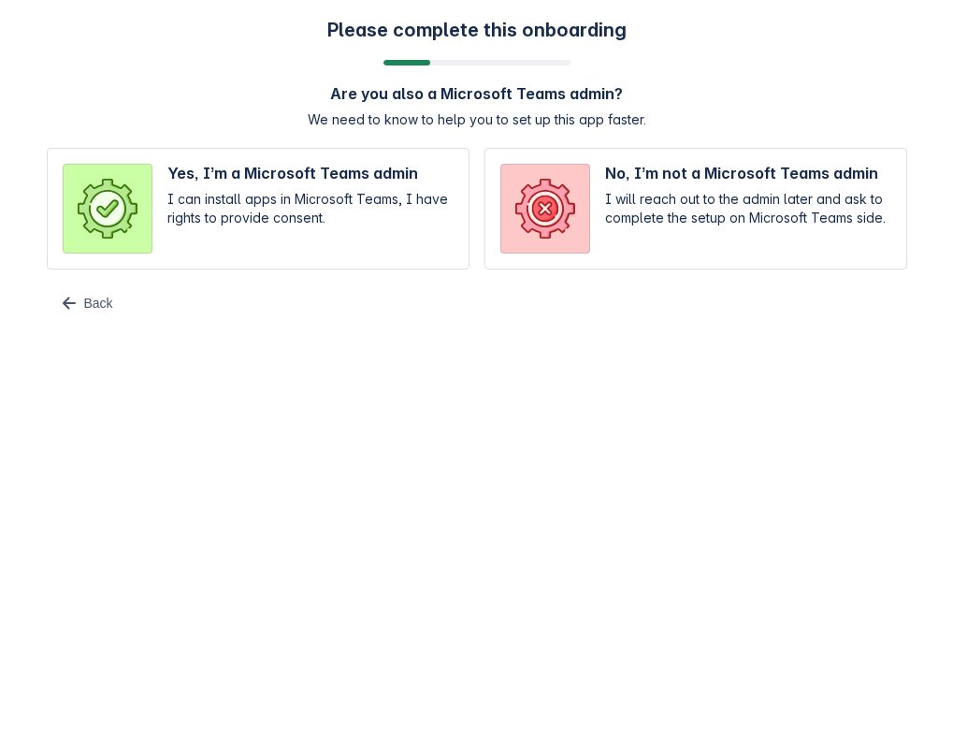
scroll to position [0, 0]
click at [395, 212] on input "radio" at bounding box center [258, 209] width 423 height 122
radio input "true"
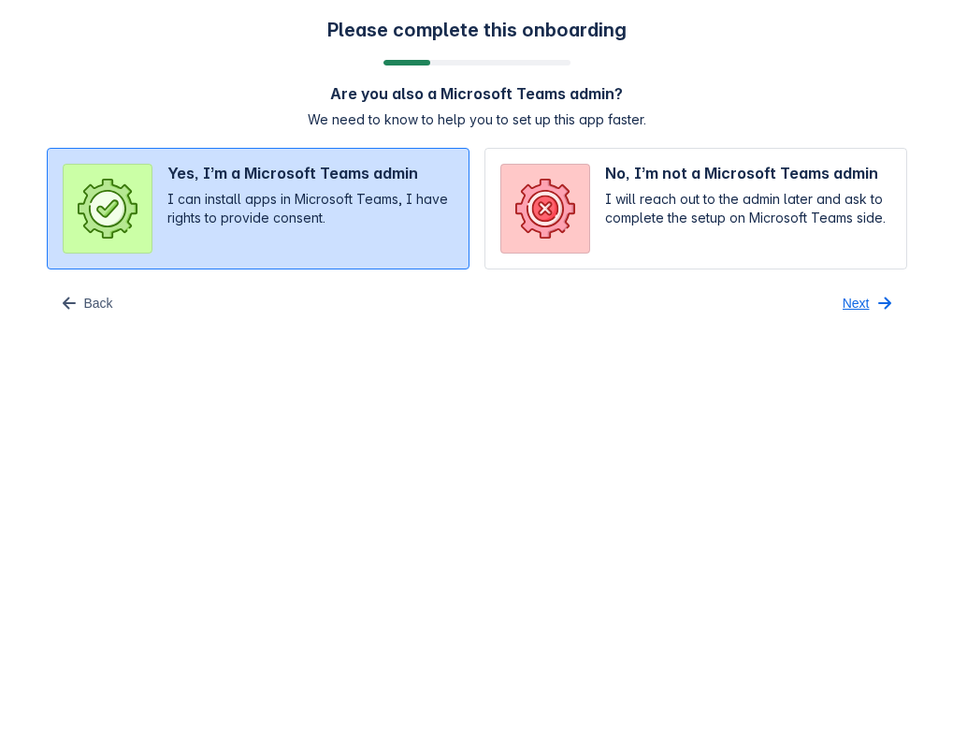
click at [877, 303] on span "button" at bounding box center [885, 303] width 22 height 22
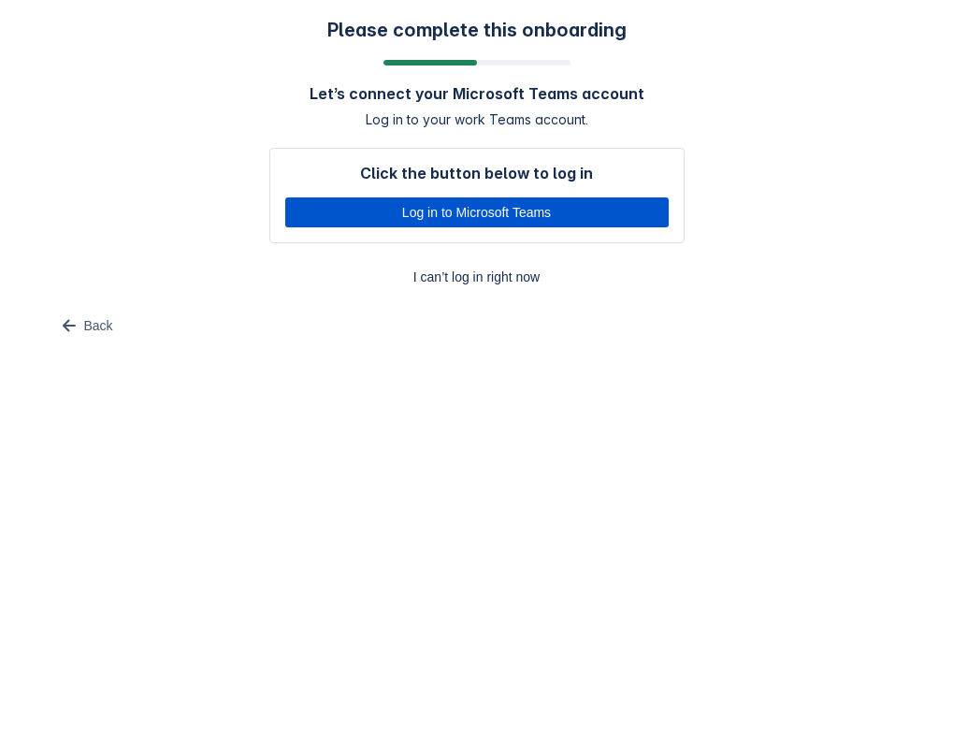
click at [573, 217] on span "Log in to Microsoft Teams" at bounding box center [477, 212] width 361 height 30
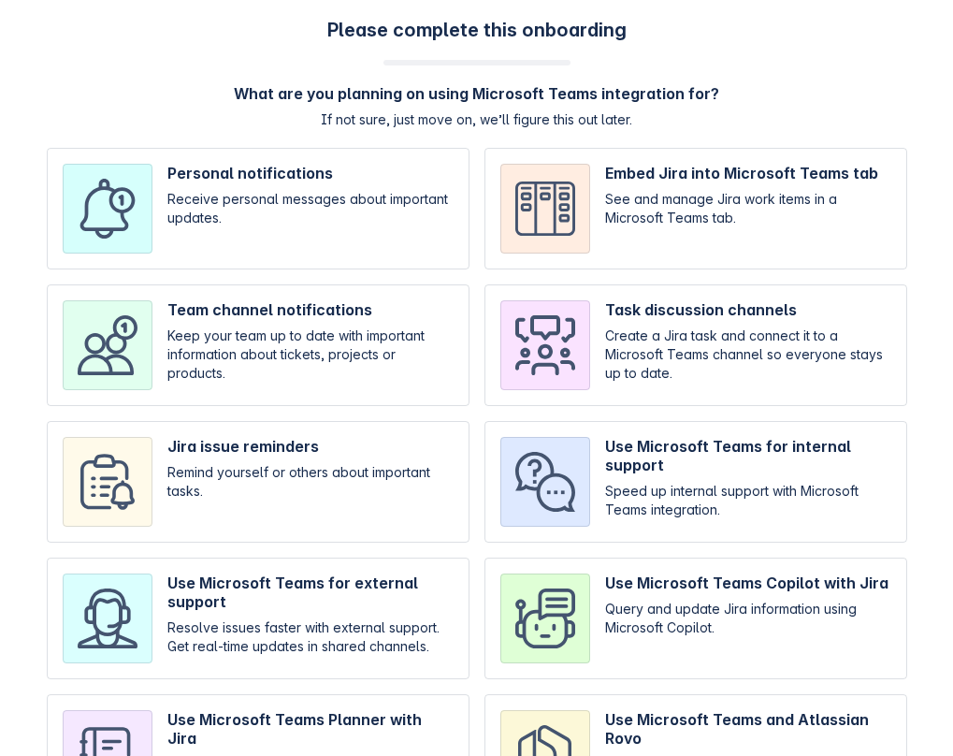
click at [366, 210] on input "checkbox" at bounding box center [258, 209] width 423 height 122
checkbox input "true"
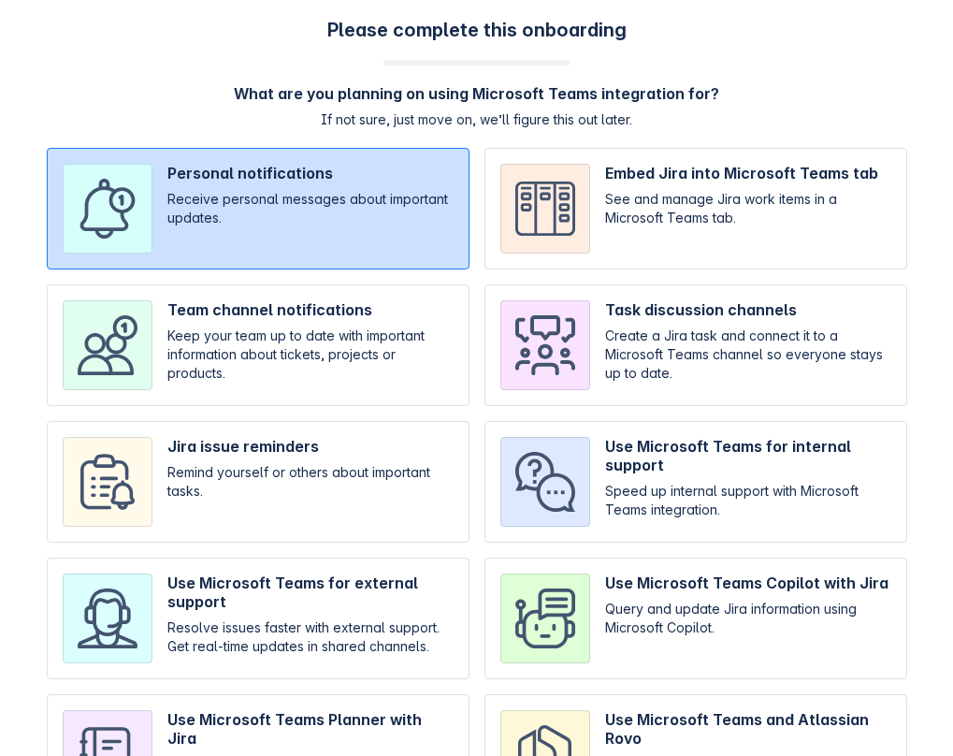
scroll to position [127, 0]
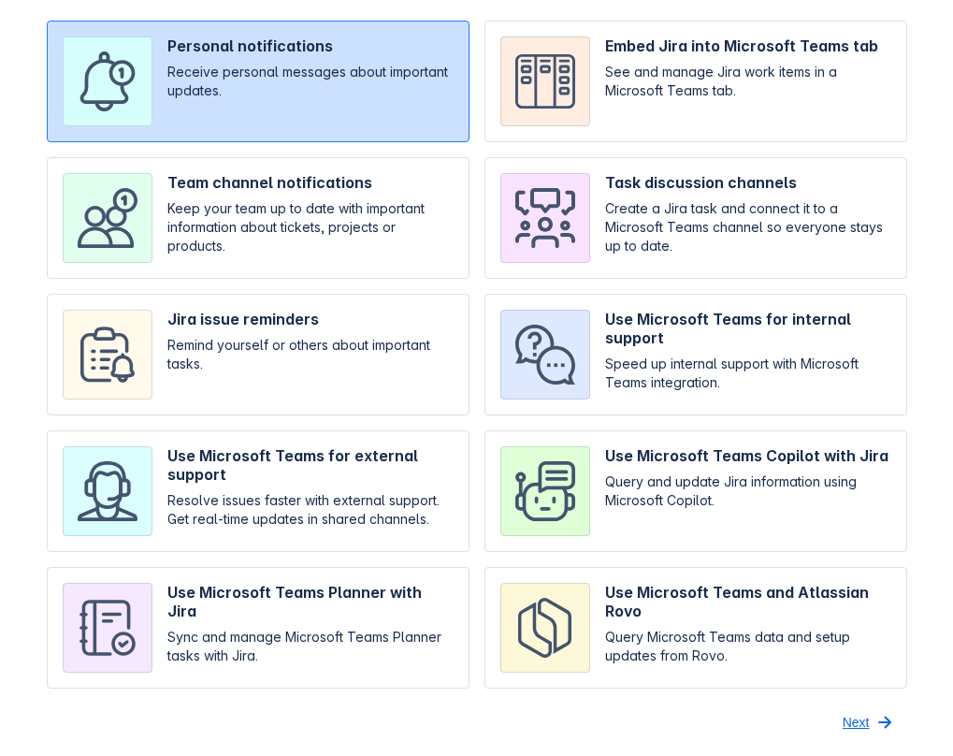
click at [864, 720] on span "Next" at bounding box center [856, 722] width 27 height 30
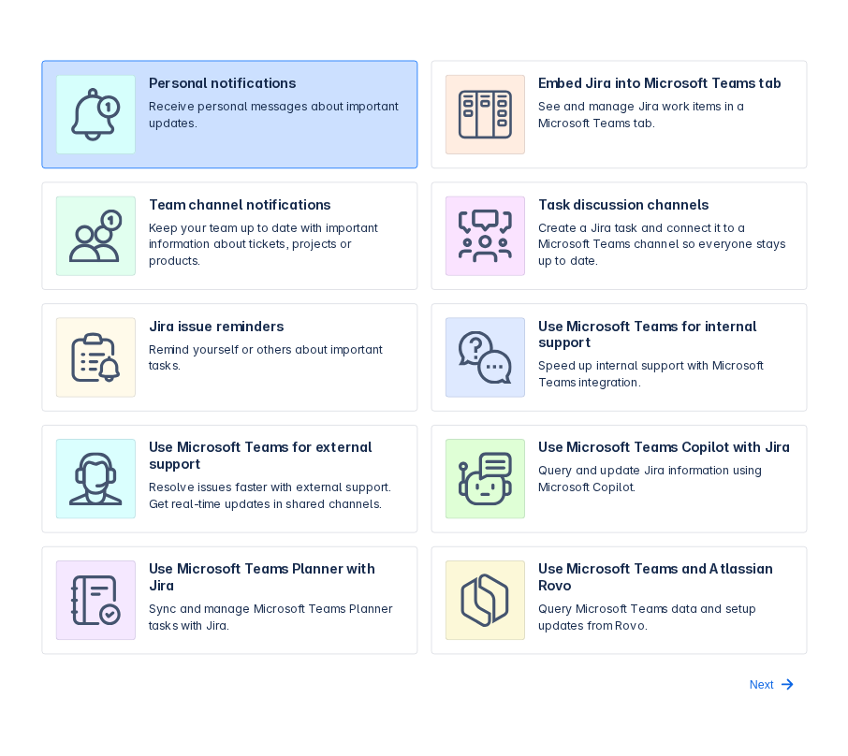
scroll to position [0, 0]
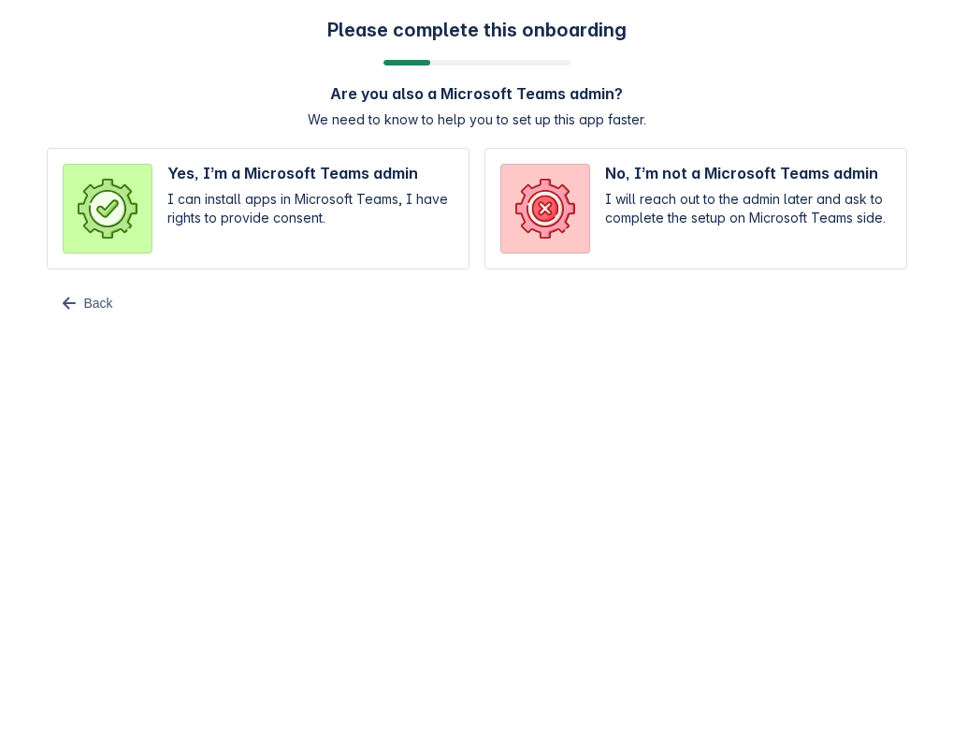
click at [353, 225] on input "radio" at bounding box center [258, 209] width 423 height 122
radio input "true"
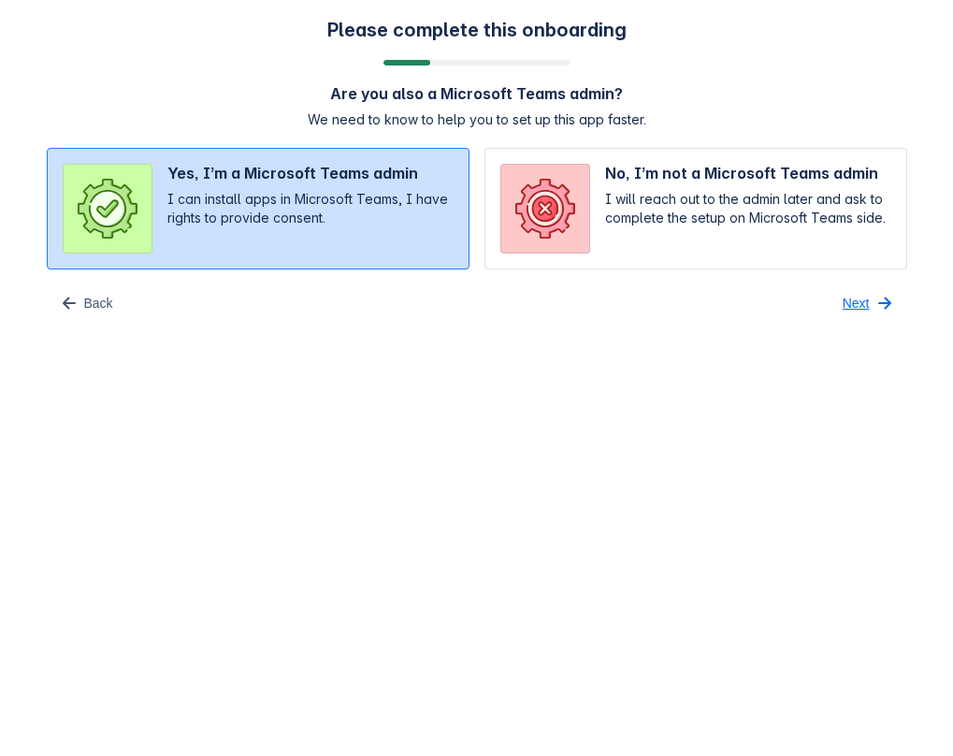
click at [876, 300] on span "button" at bounding box center [885, 303] width 22 height 22
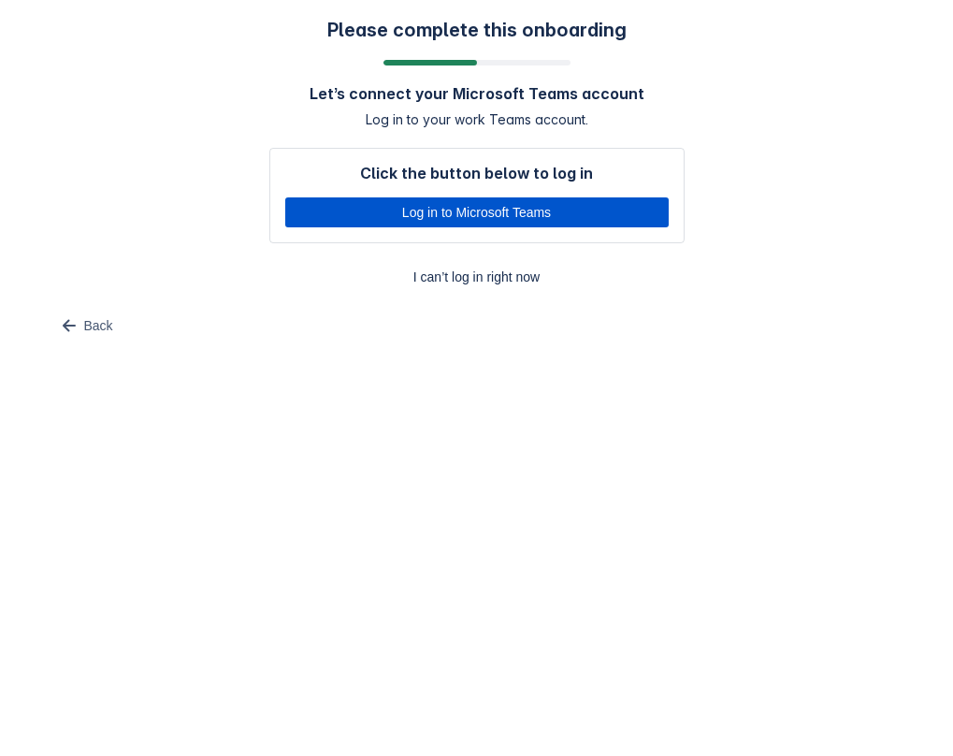
click at [547, 211] on span "Log in to Microsoft Teams" at bounding box center [477, 212] width 361 height 30
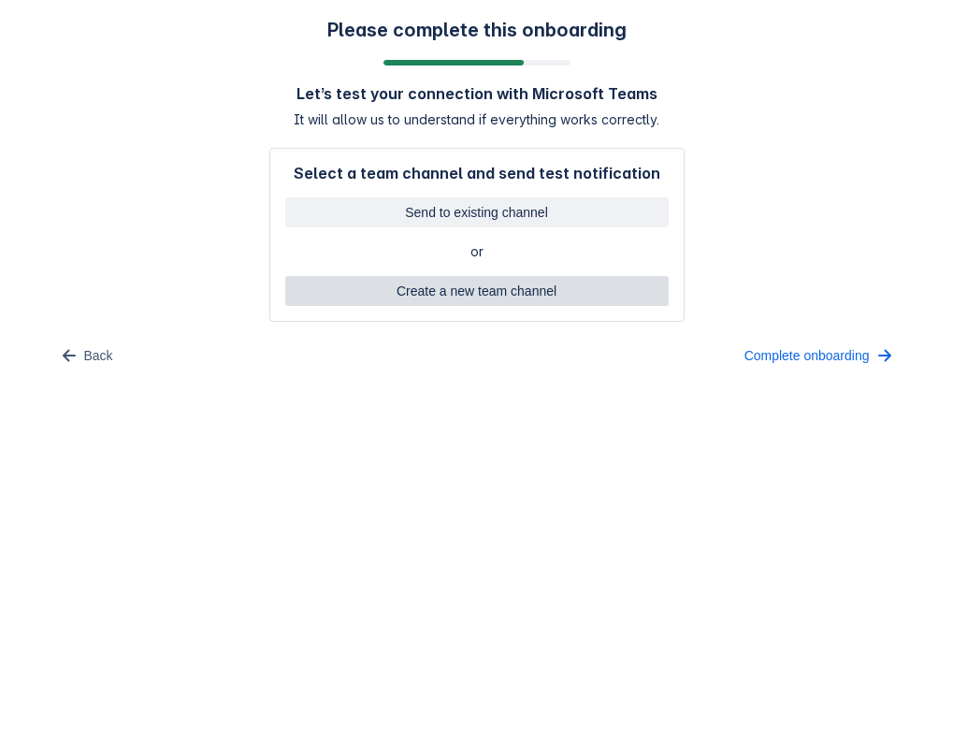
click at [545, 297] on span "Create a new team channel" at bounding box center [477, 291] width 361 height 30
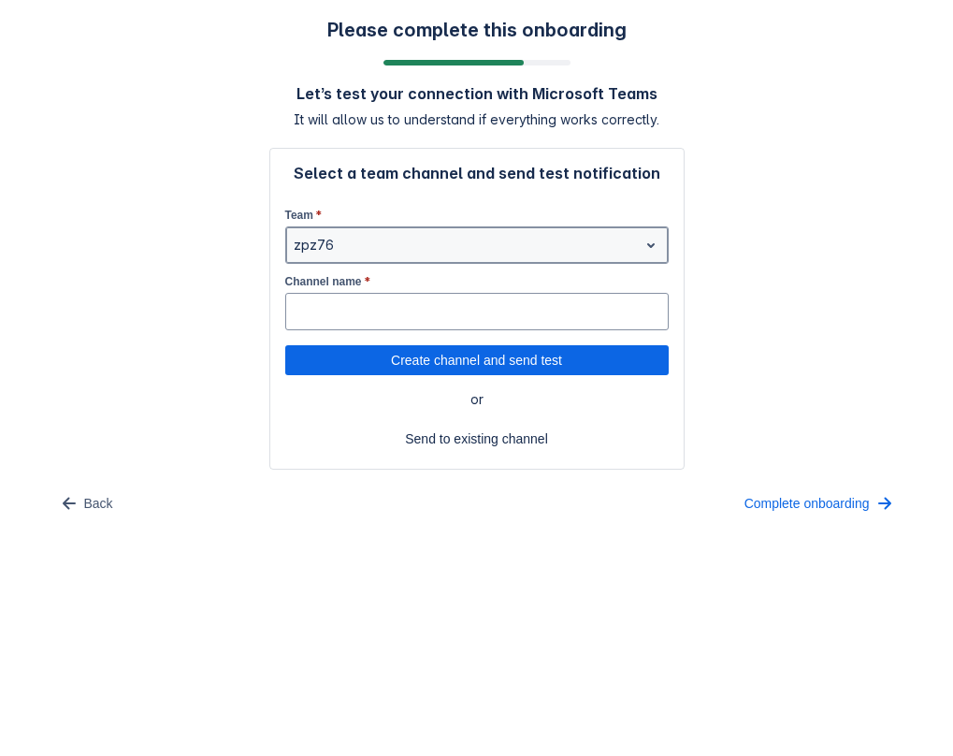
click at [329, 242] on div at bounding box center [462, 245] width 337 height 22
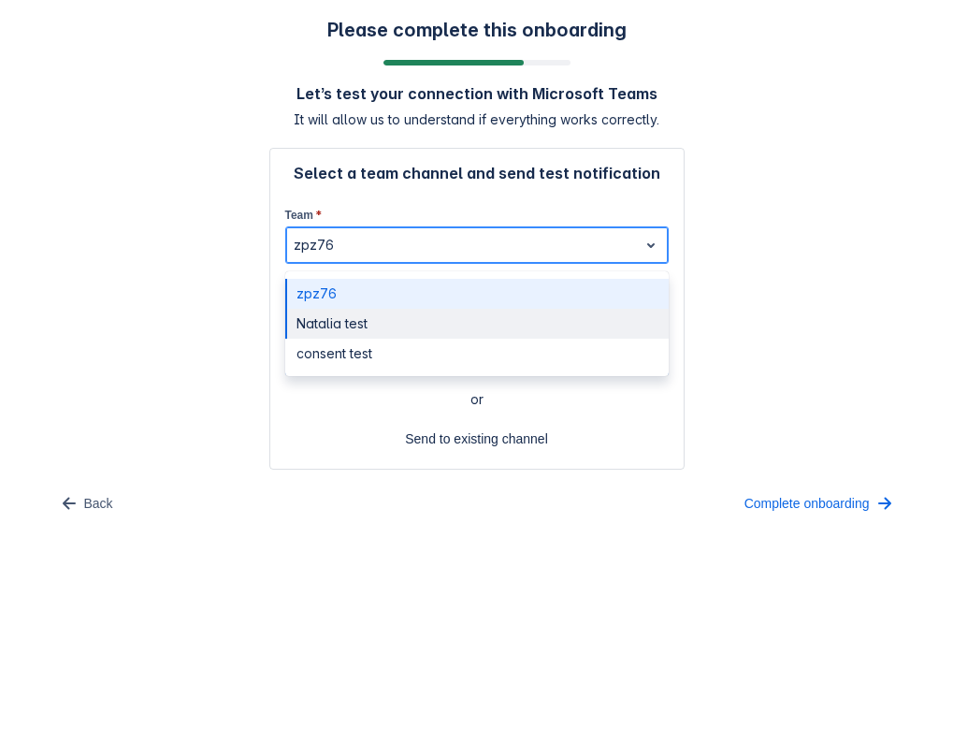
click at [346, 328] on div "Natalia test" at bounding box center [477, 324] width 384 height 30
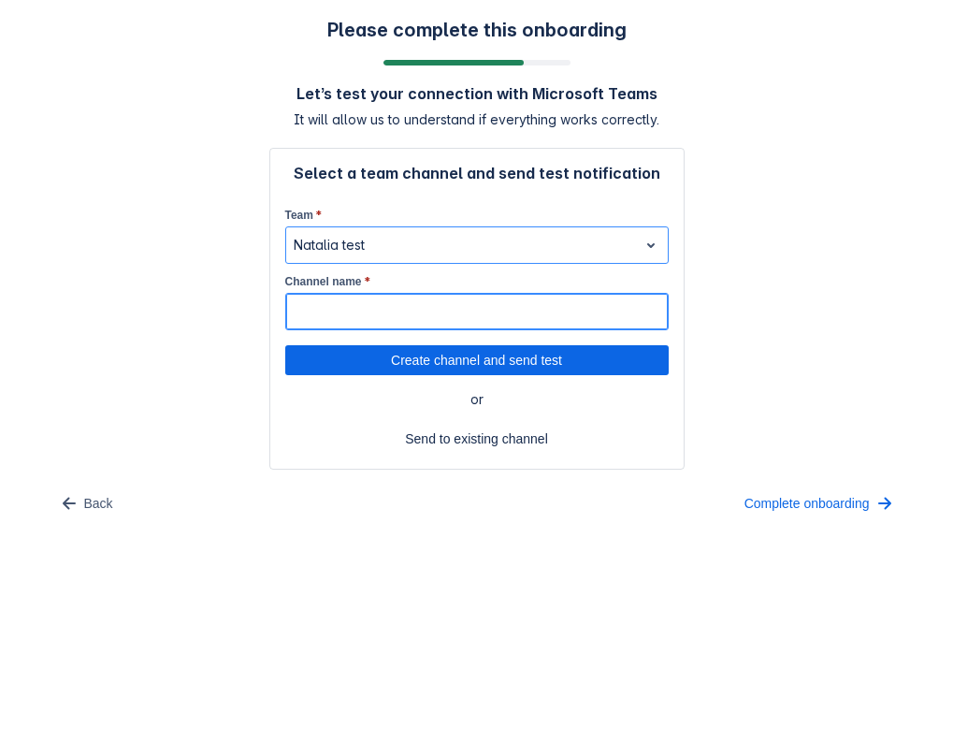
click at [337, 316] on input "Channel name *" at bounding box center [477, 312] width 382 height 34
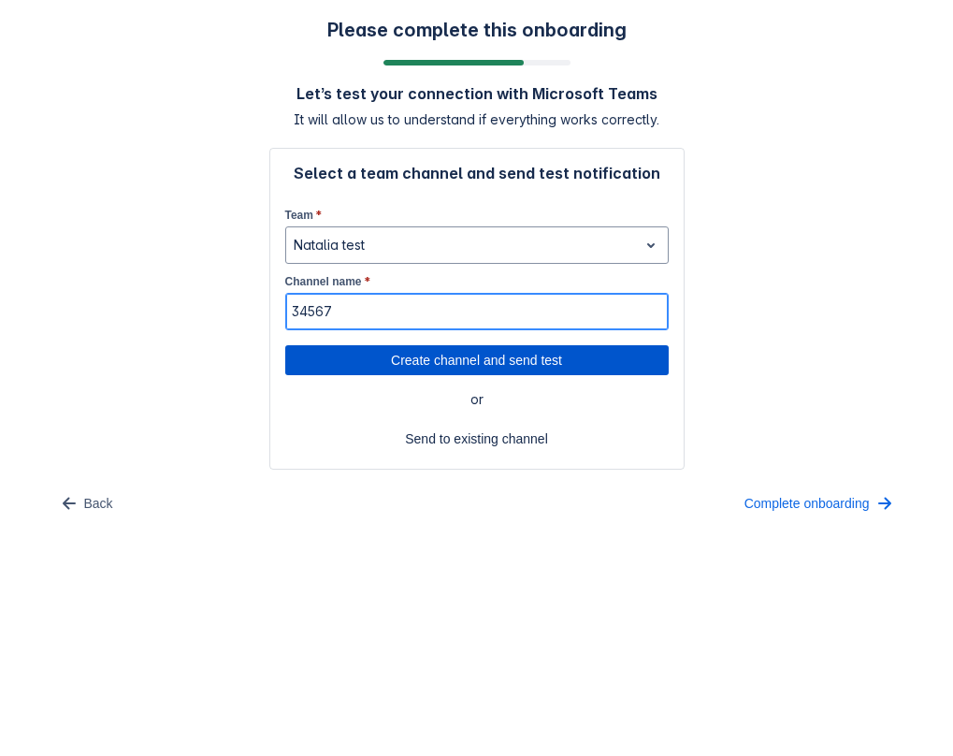
click at [330, 346] on span "Create channel and send test" at bounding box center [477, 360] width 361 height 30
type input "34567"
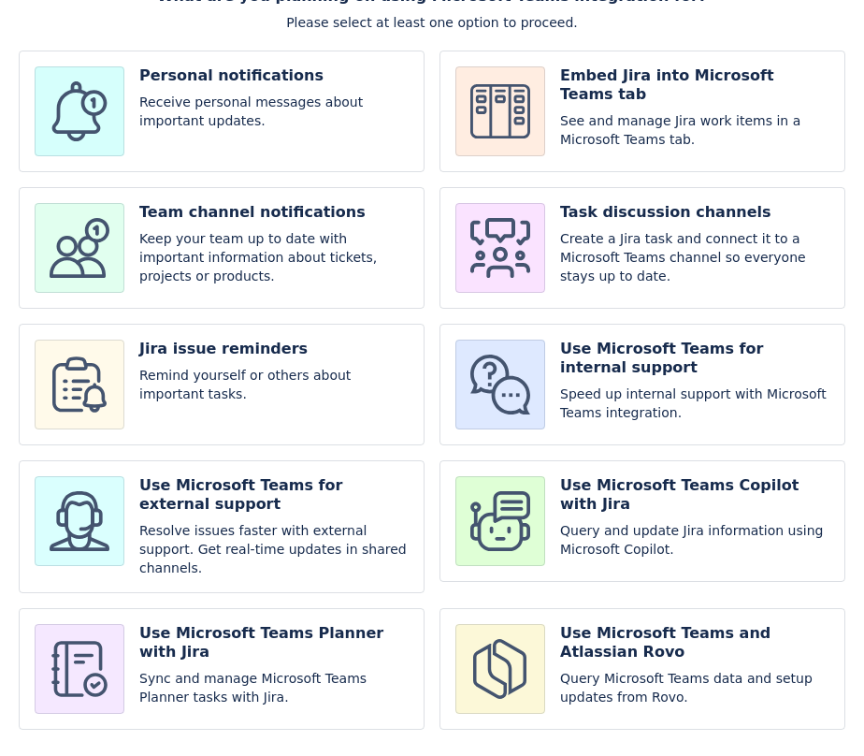
click at [549, 369] on input "checkbox" at bounding box center [643, 385] width 406 height 122
checkbox input "true"
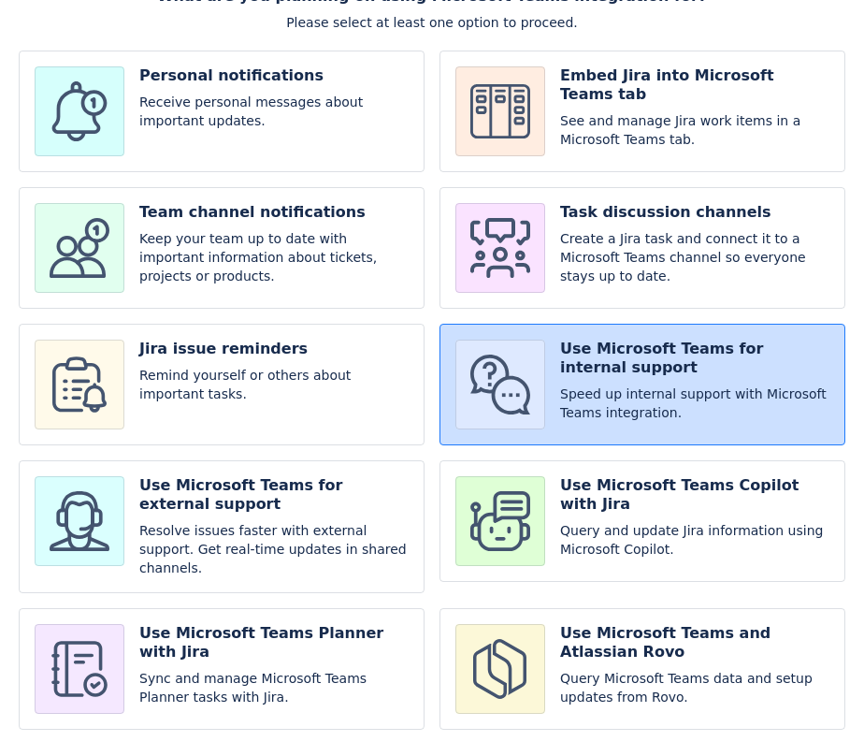
scroll to position [127, 0]
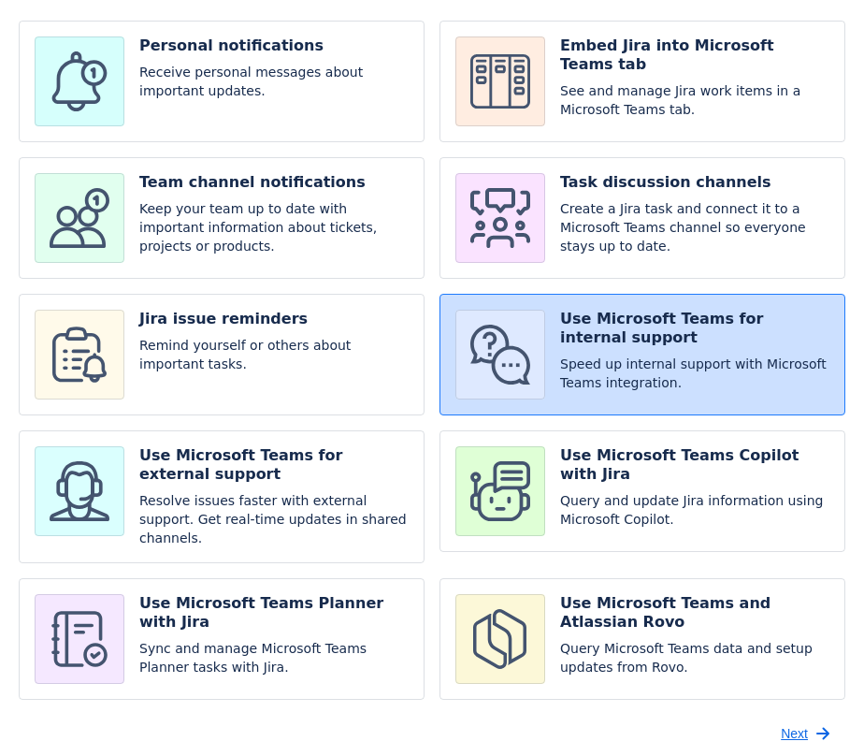
click at [791, 721] on span "Next" at bounding box center [794, 734] width 27 height 30
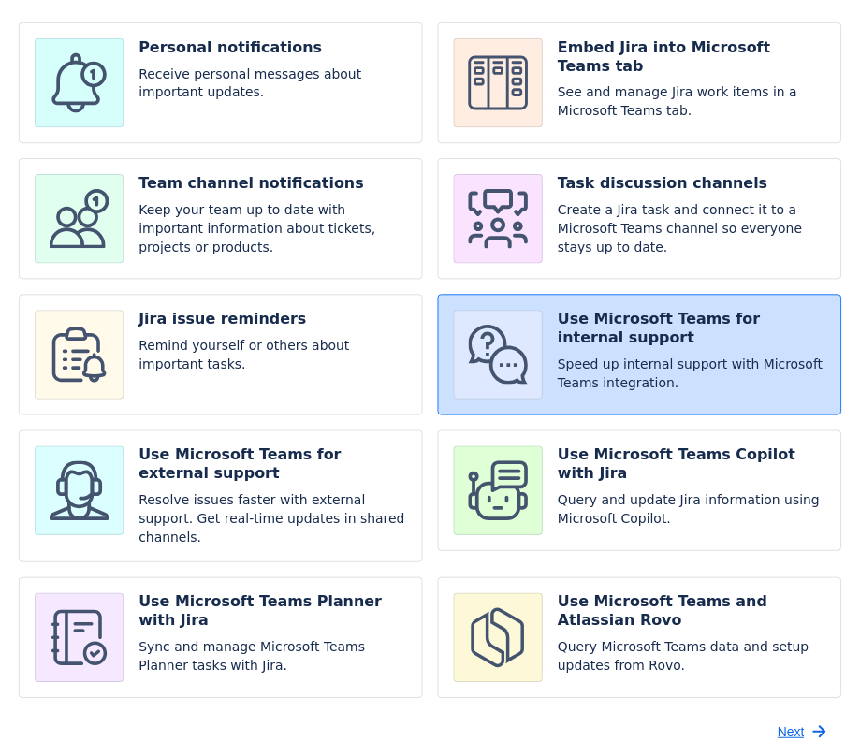
scroll to position [0, 0]
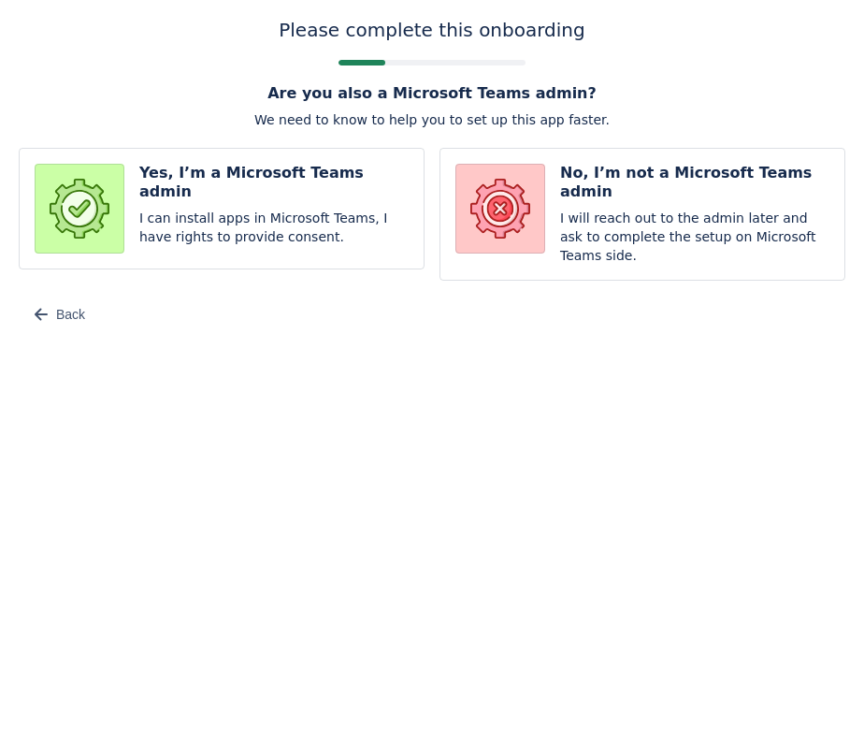
click at [287, 221] on input "radio" at bounding box center [222, 214] width 406 height 133
radio input "true"
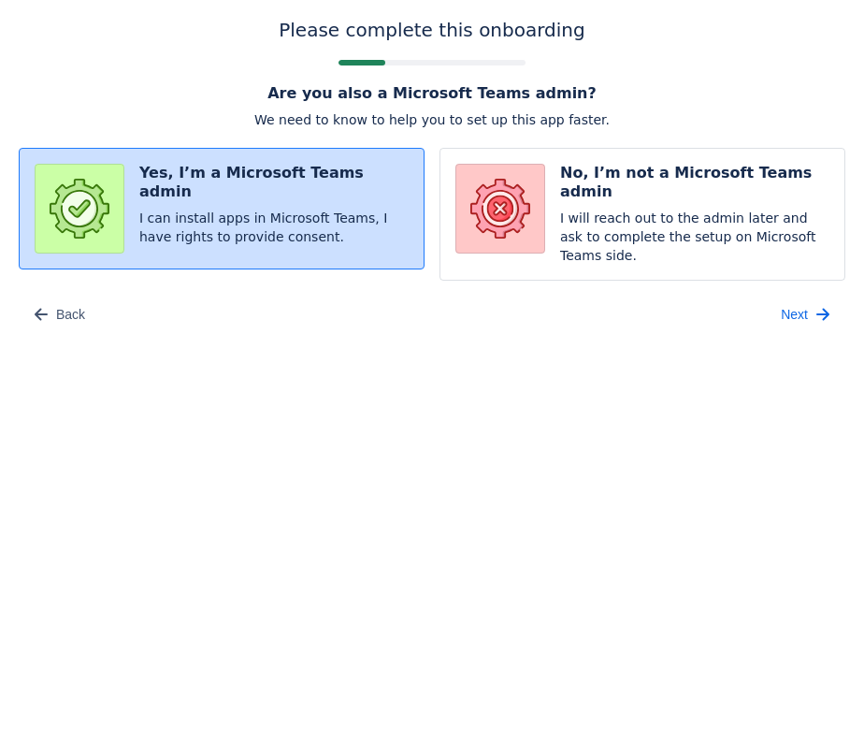
click at [537, 230] on input "radio" at bounding box center [643, 214] width 406 height 133
radio input "true"
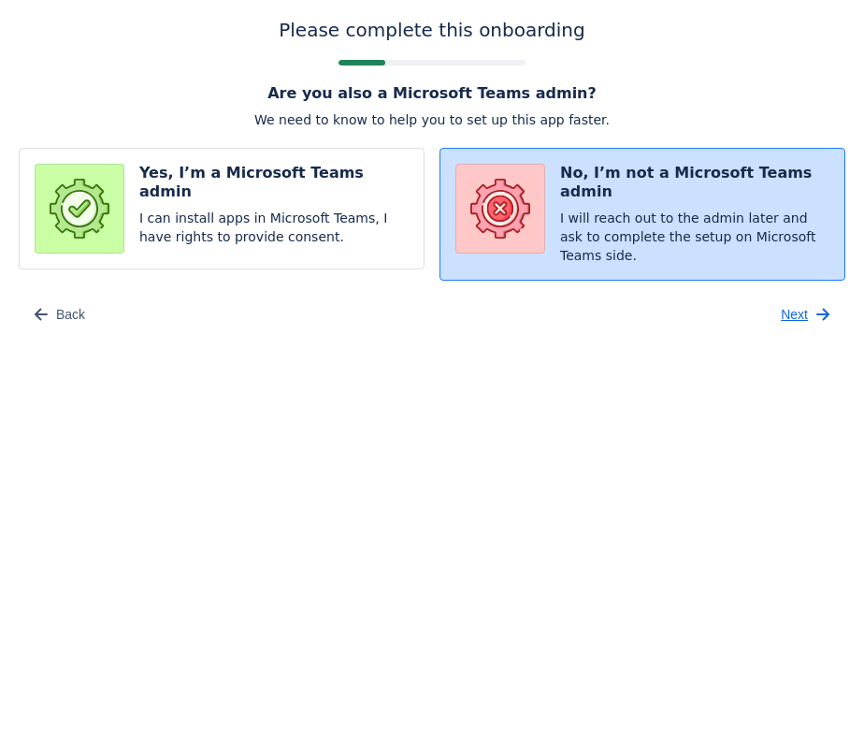
click at [812, 303] on span "button" at bounding box center [823, 314] width 22 height 22
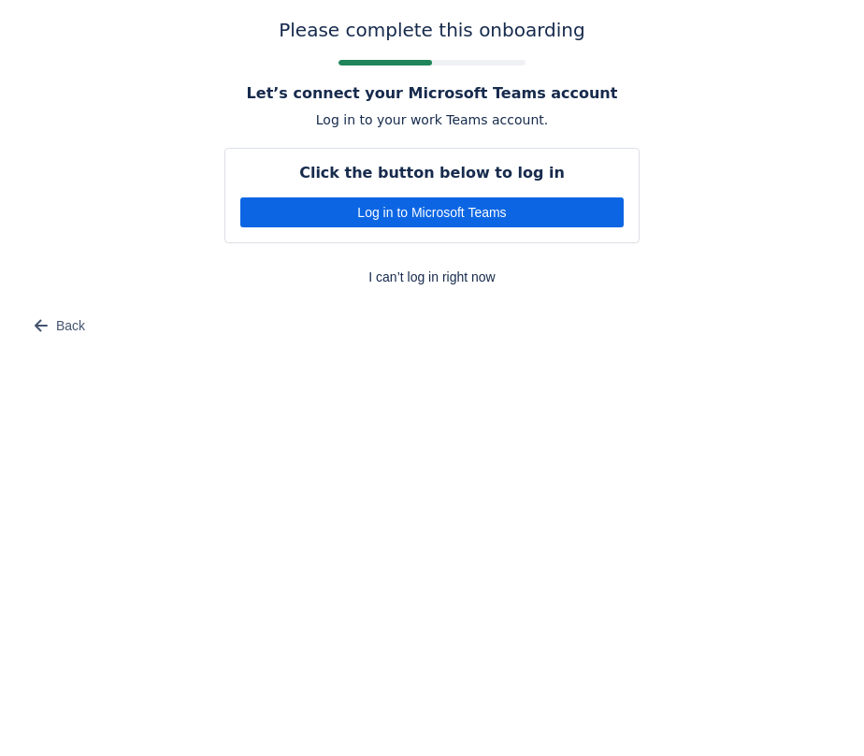
click at [501, 234] on div "Click the button below to log in Log in to Microsoft Teams" at bounding box center [432, 195] width 415 height 95
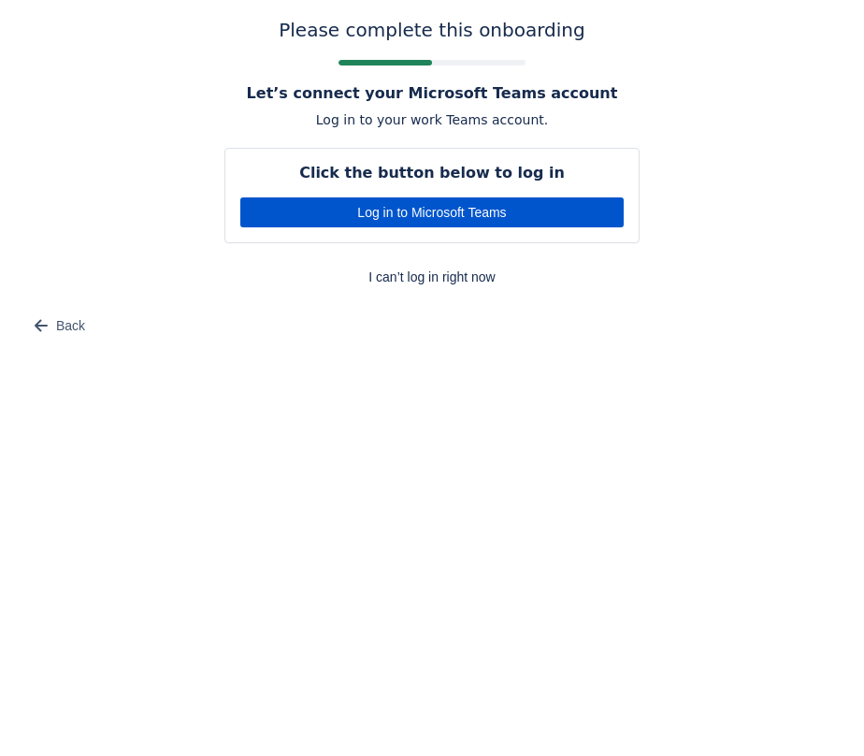
click at [486, 220] on span "Log in to Microsoft Teams" at bounding box center [432, 212] width 361 height 30
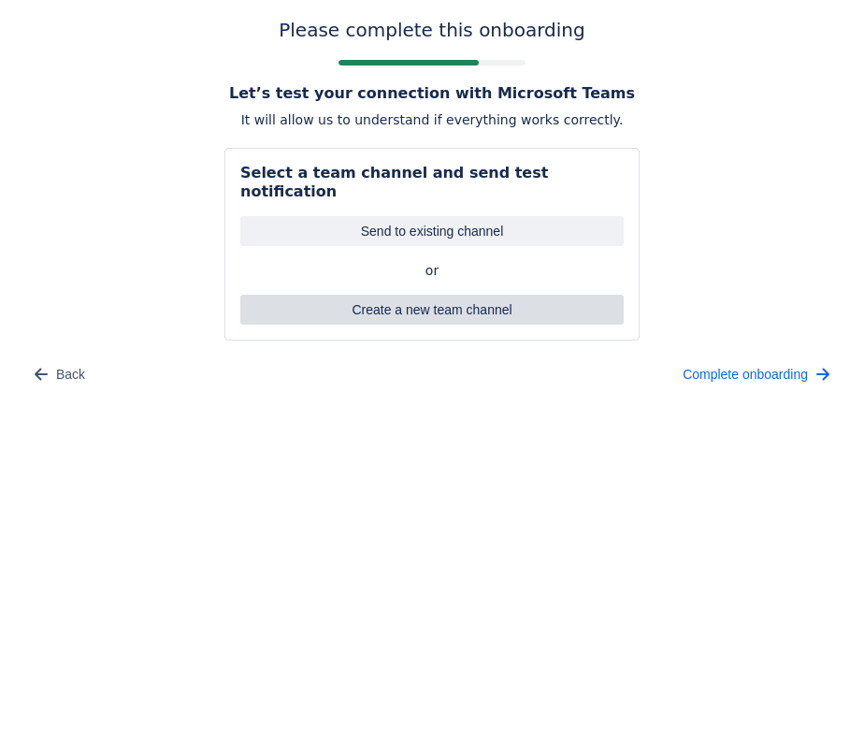
click at [450, 295] on span "Create a new team channel" at bounding box center [432, 310] width 361 height 30
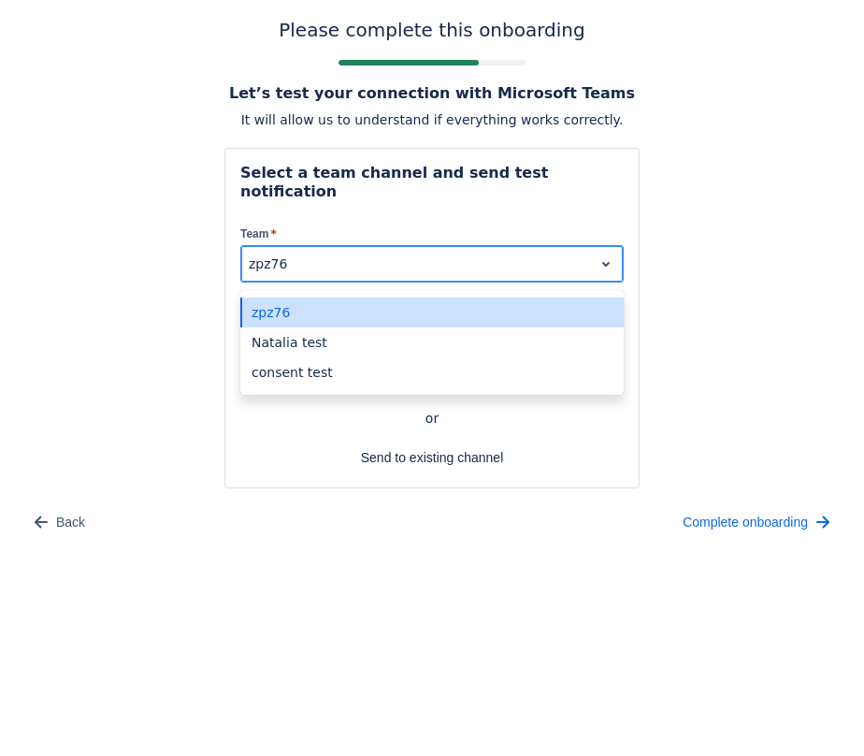
click at [346, 253] on div at bounding box center [417, 264] width 337 height 22
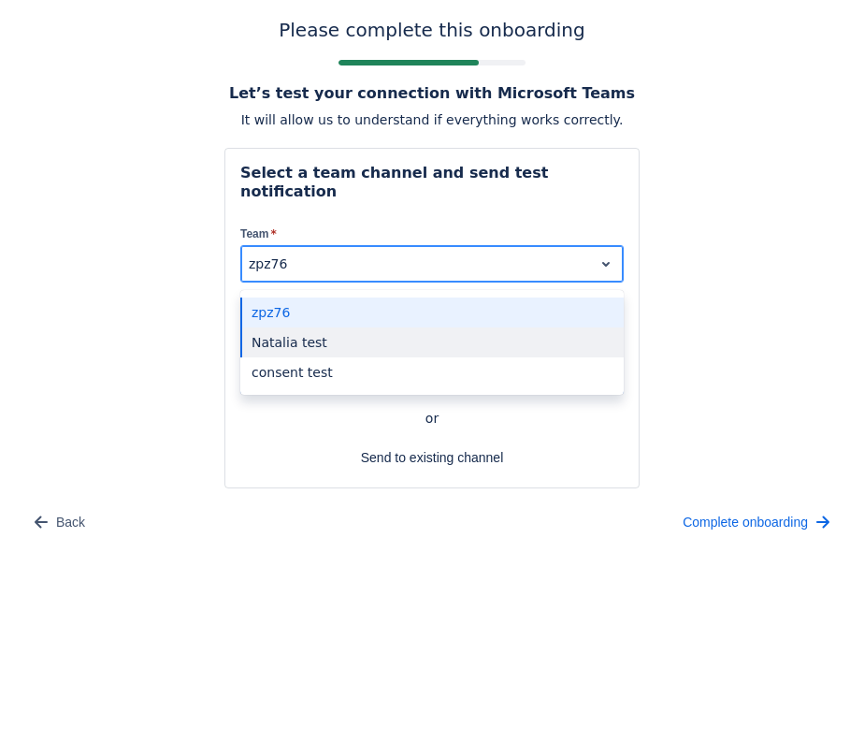
click at [298, 327] on div "Natalia test" at bounding box center [432, 342] width 384 height 30
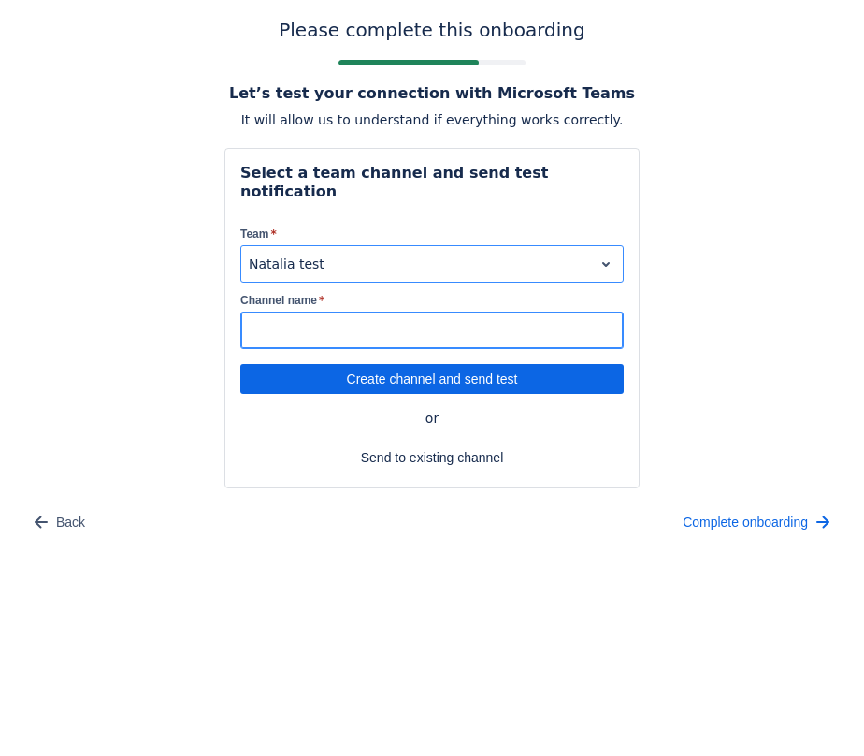
click at [391, 313] on input "Channel name *" at bounding box center [432, 330] width 382 height 34
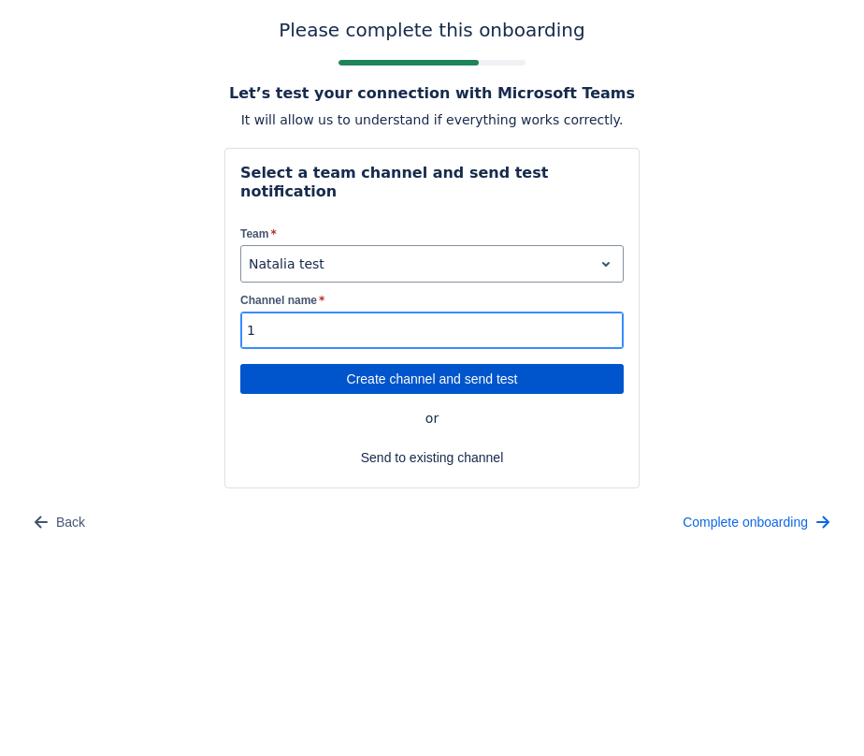
click at [504, 364] on span "Create channel and send test" at bounding box center [432, 379] width 361 height 30
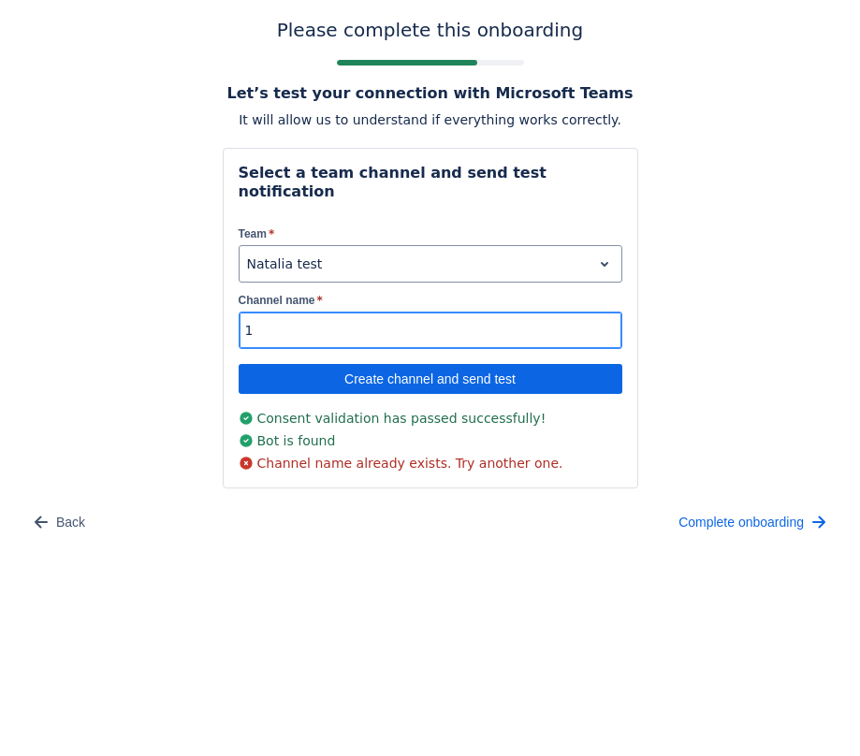
click at [286, 312] on div "1" at bounding box center [431, 330] width 384 height 37
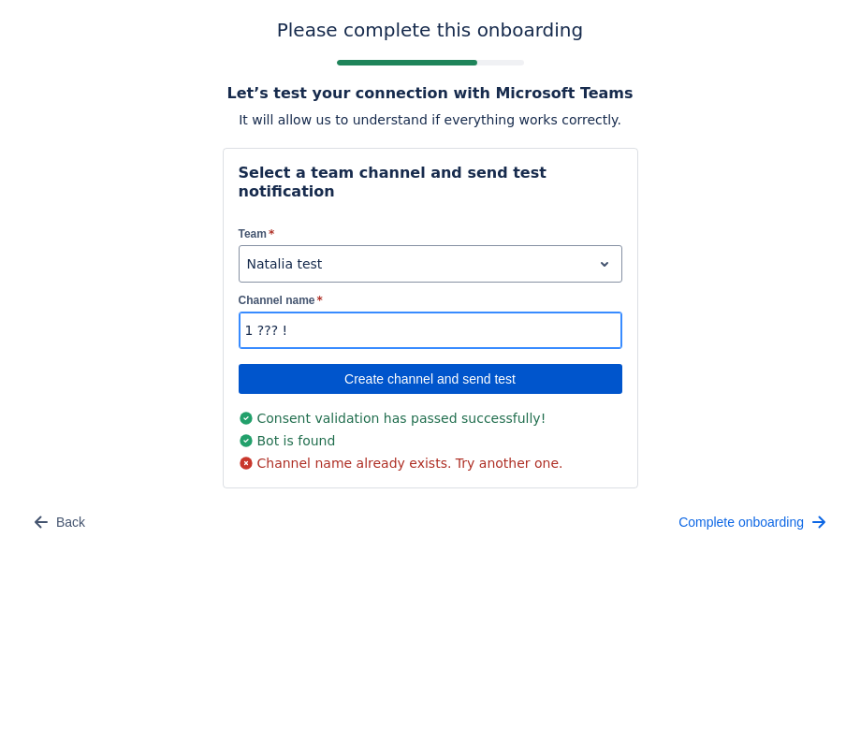
click at [334, 364] on span "Create channel and send test" at bounding box center [430, 379] width 361 height 30
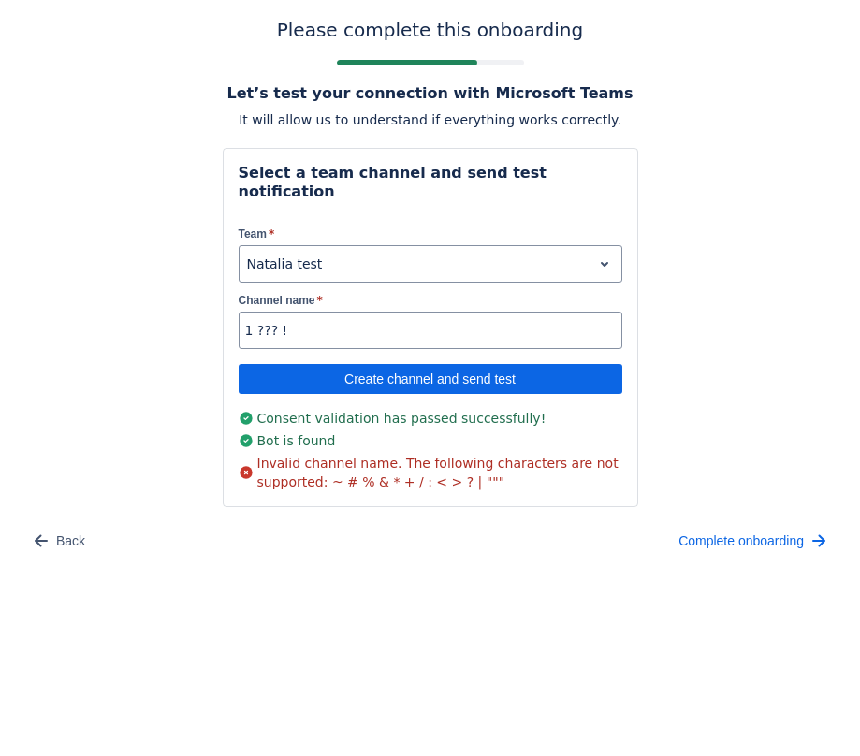
click at [463, 559] on body "Please complete this onboarding Let’s test your connection with Microsoft Teams…" at bounding box center [430, 378] width 860 height 756
drag, startPoint x: 309, startPoint y: 305, endPoint x: 201, endPoint y: 304, distance: 107.6
click at [201, 304] on div "Please complete this onboarding Let’s test your connection with Microsoft Teams…" at bounding box center [430, 287] width 822 height 537
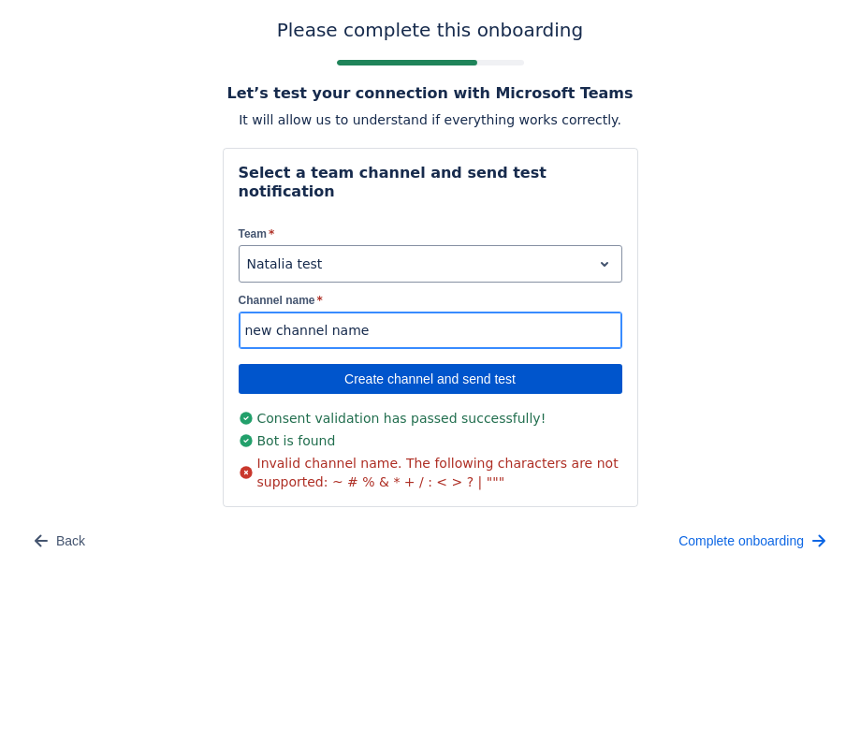
click at [350, 364] on span "Create channel and send test" at bounding box center [430, 379] width 361 height 30
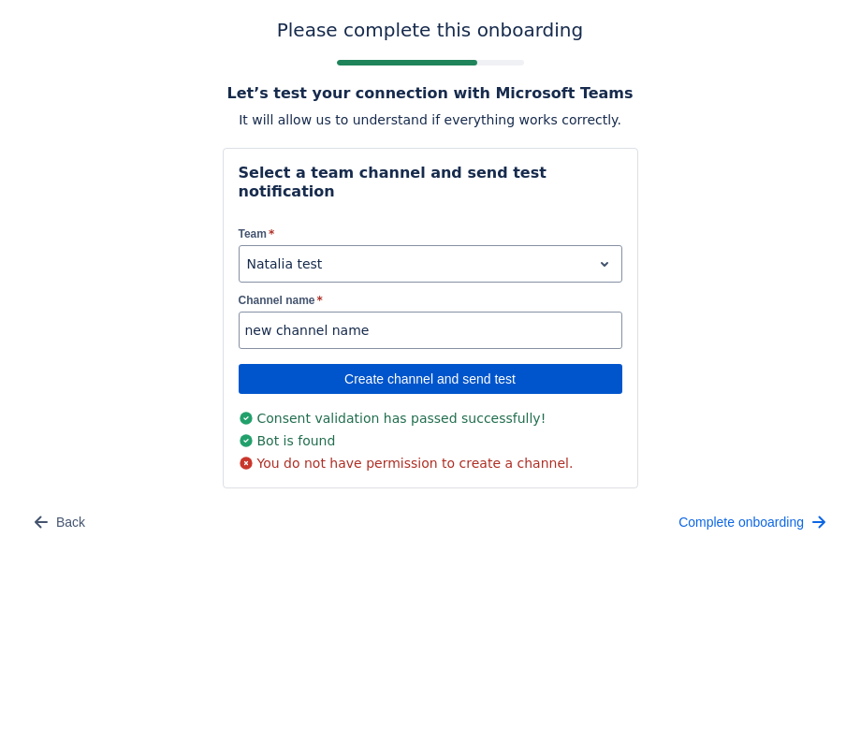
click at [379, 364] on span "Create channel and send test" at bounding box center [430, 379] width 361 height 30
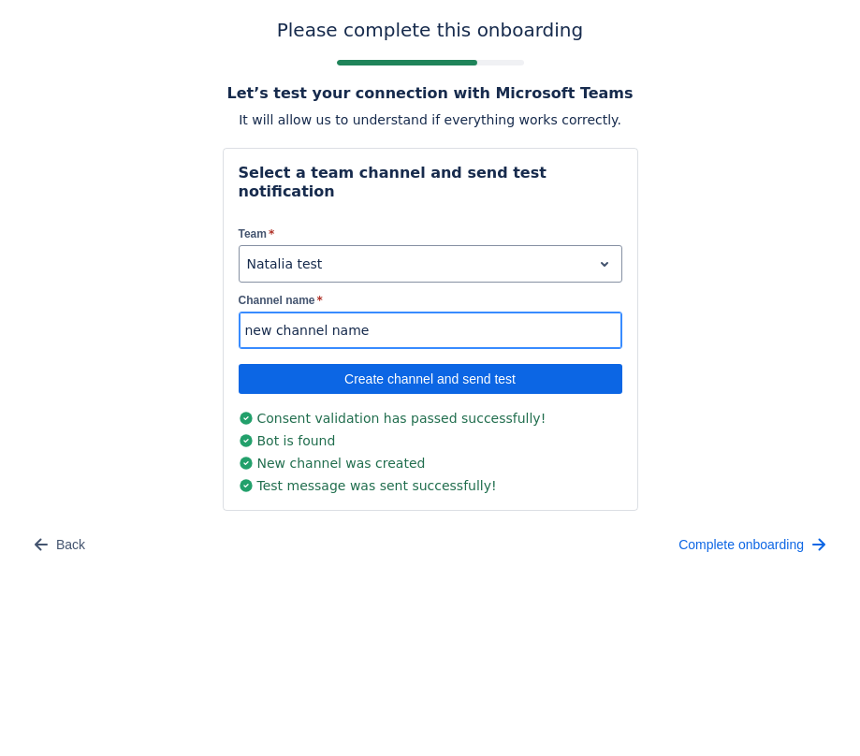
drag, startPoint x: 381, startPoint y: 320, endPoint x: 225, endPoint y: 304, distance: 156.1
click at [225, 304] on div "Select a team channel and send test notification Team * Natalia test Channel na…" at bounding box center [430, 329] width 415 height 363
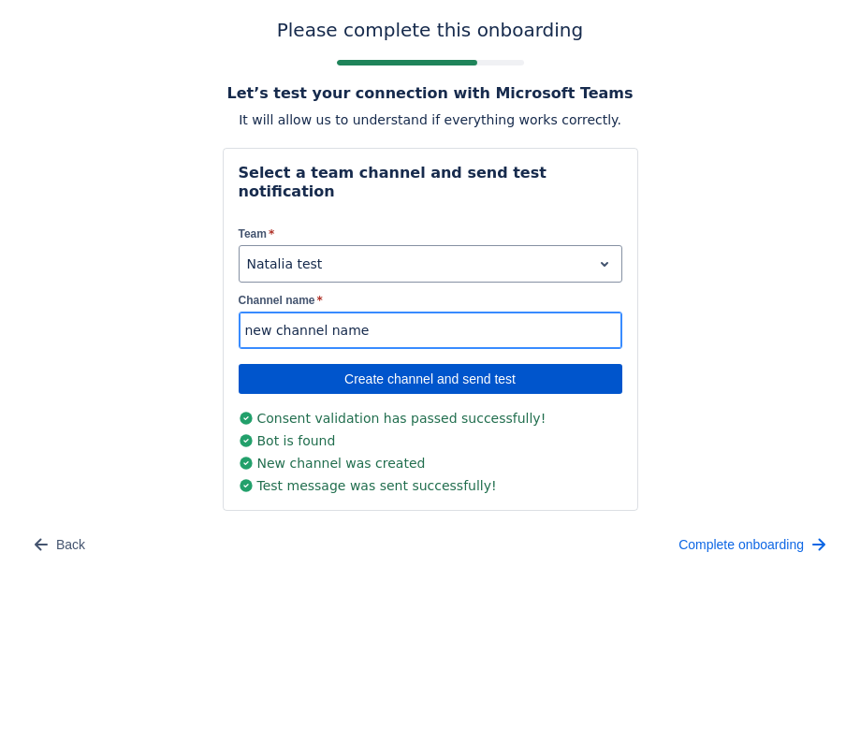
click at [436, 364] on span "Create channel and send test" at bounding box center [430, 379] width 361 height 30
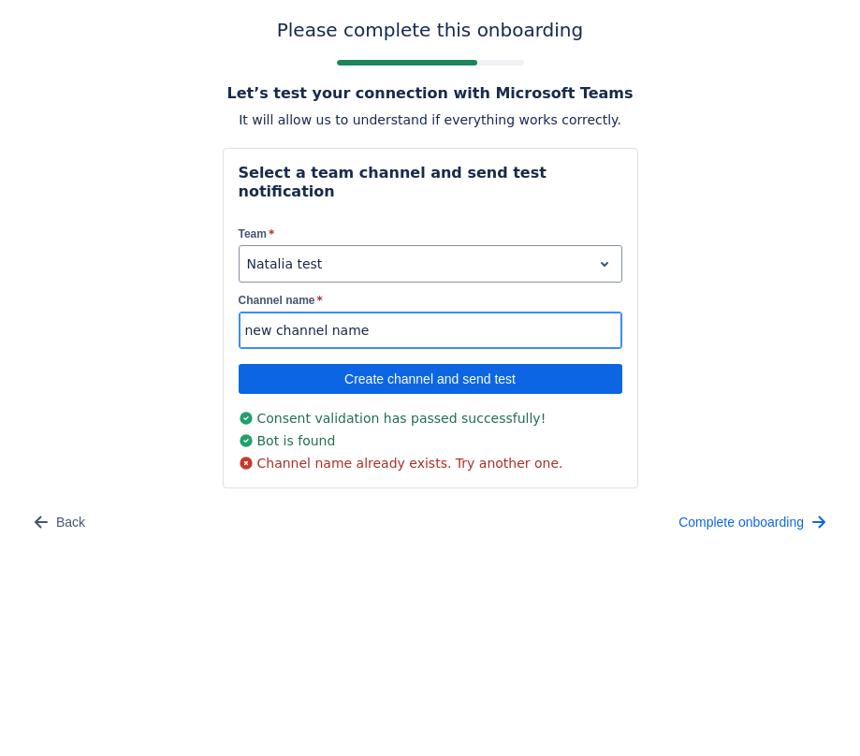
click at [421, 313] on input "new channel name" at bounding box center [431, 330] width 382 height 34
click at [419, 313] on input "new channel name" at bounding box center [431, 330] width 382 height 34
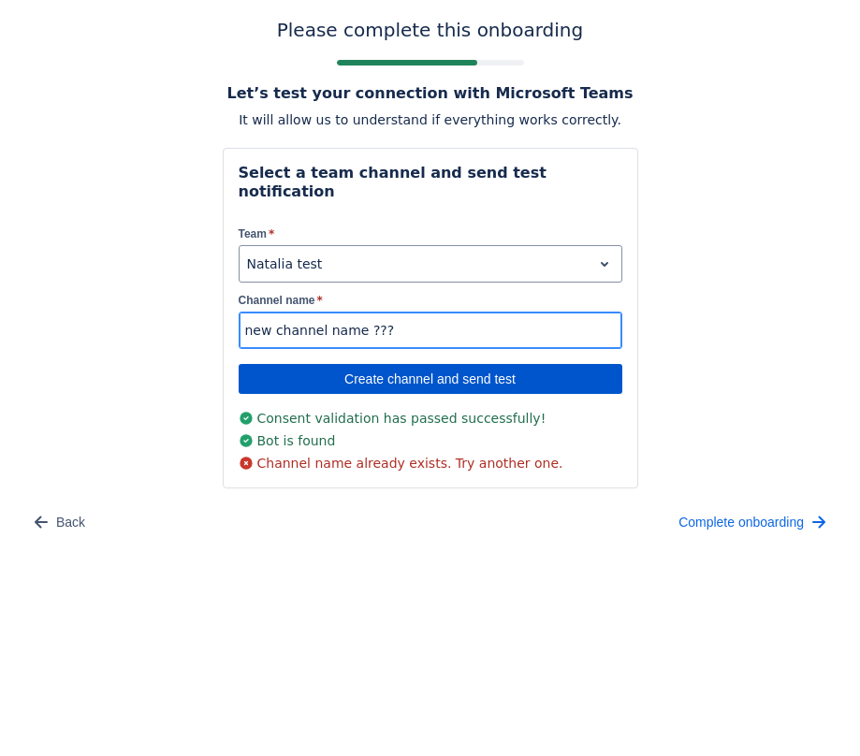
click at [472, 364] on span "Create channel and send test" at bounding box center [430, 379] width 361 height 30
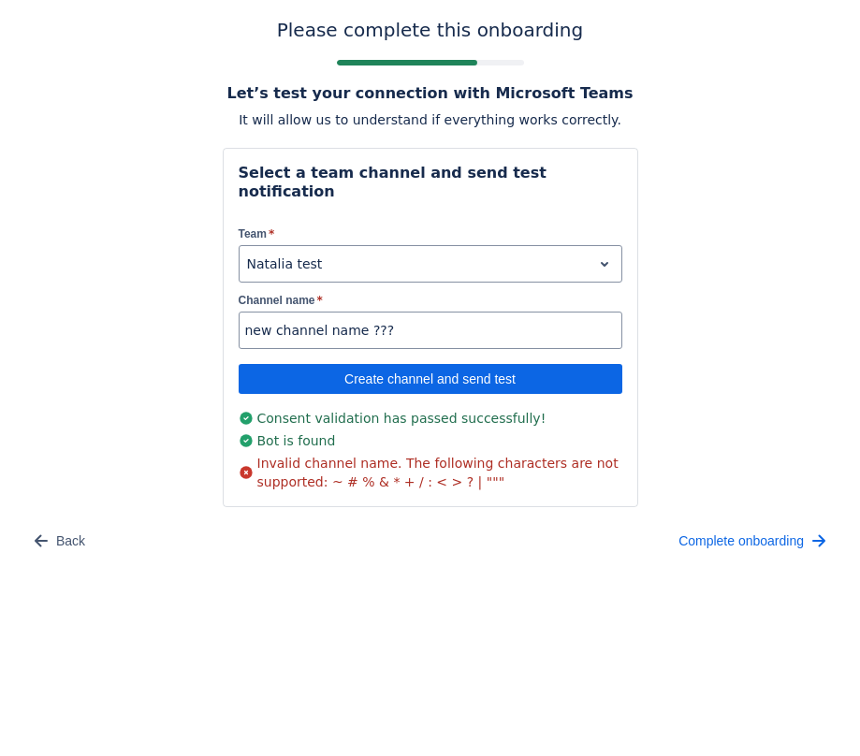
drag, startPoint x: 414, startPoint y: 313, endPoint x: 205, endPoint y: 302, distance: 208.9
click at [205, 302] on div "Please complete this onboarding Let’s test your connection with Microsoft Teams…" at bounding box center [430, 287] width 822 height 537
click at [396, 318] on input "new channel name ???" at bounding box center [431, 330] width 382 height 34
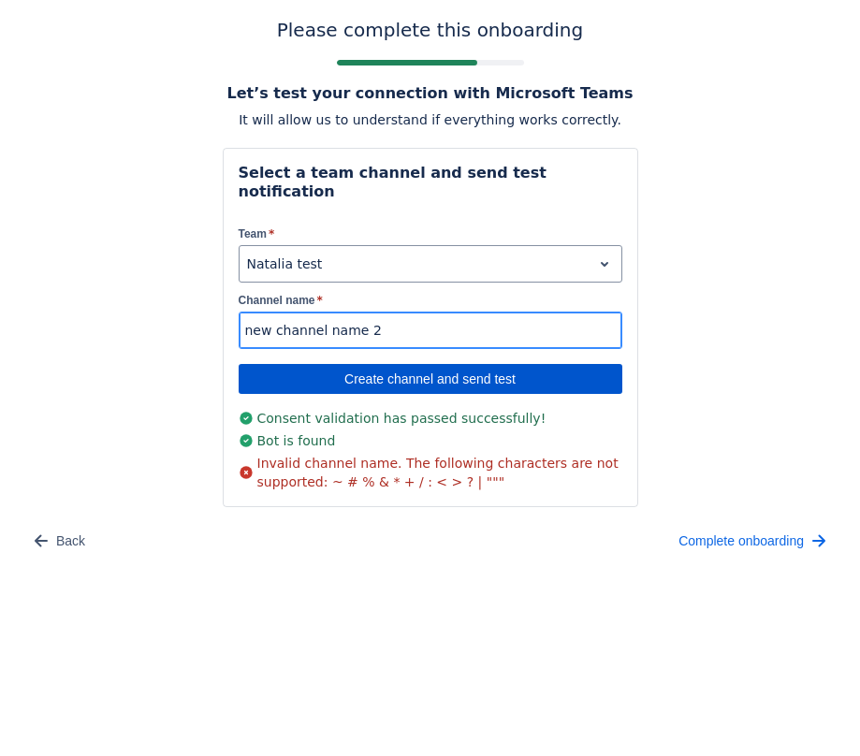
click at [363, 368] on span "Create channel and send test" at bounding box center [430, 379] width 361 height 30
type input "new channel name 2"
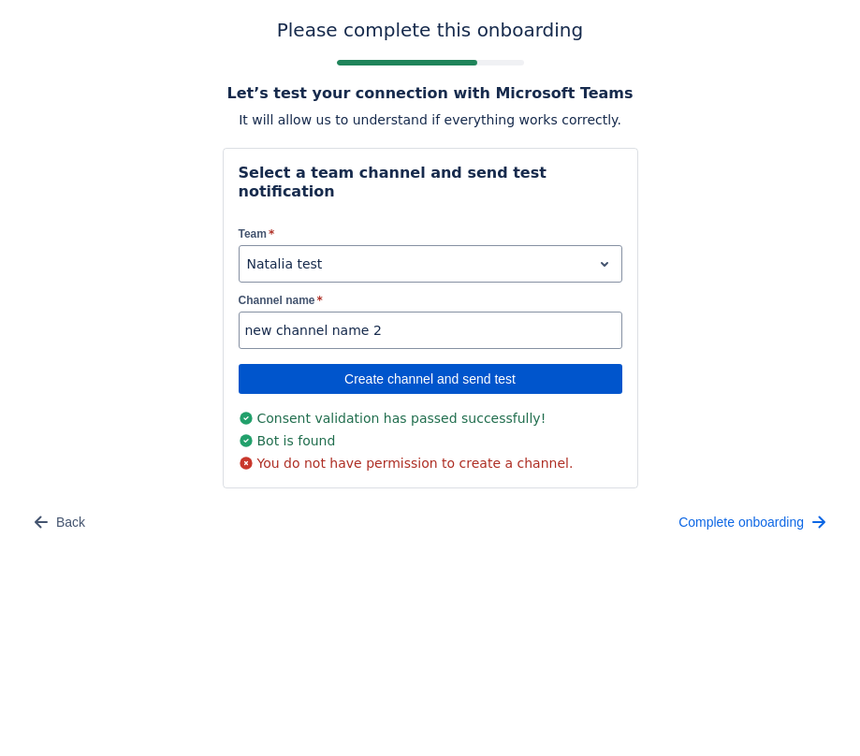
click at [370, 364] on span "Create channel and send test" at bounding box center [430, 379] width 361 height 30
